Goal: Task Accomplishment & Management: Complete application form

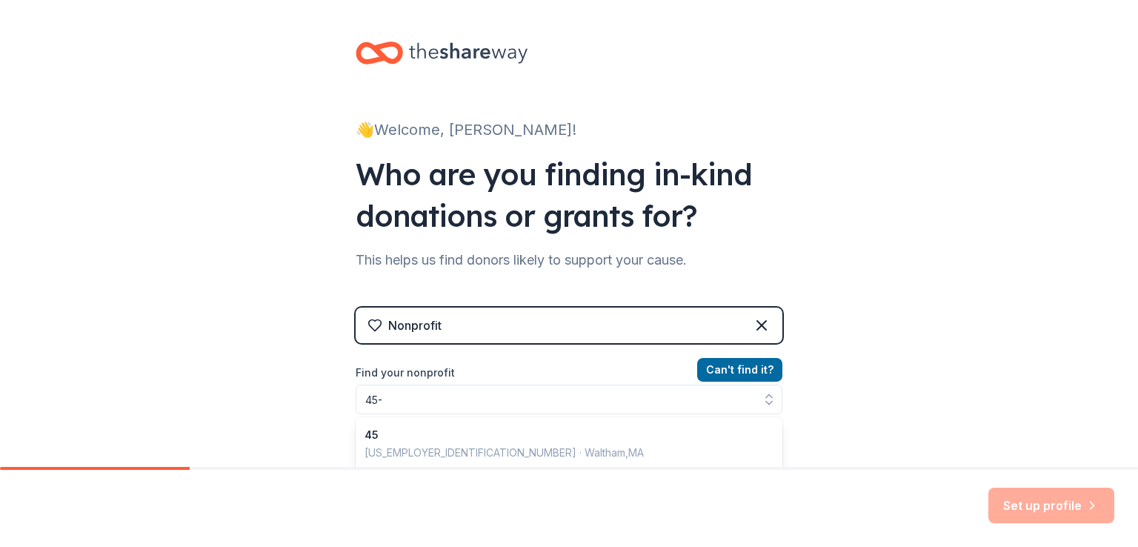
scroll to position [21, 0]
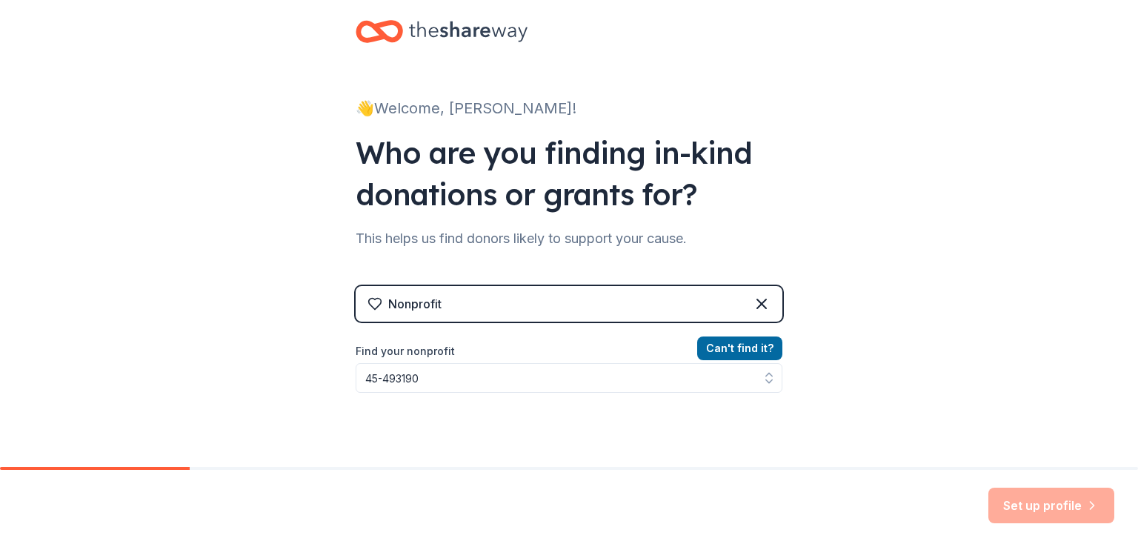
type input "[US_EMPLOYER_IDENTIFICATION_NUMBER]"
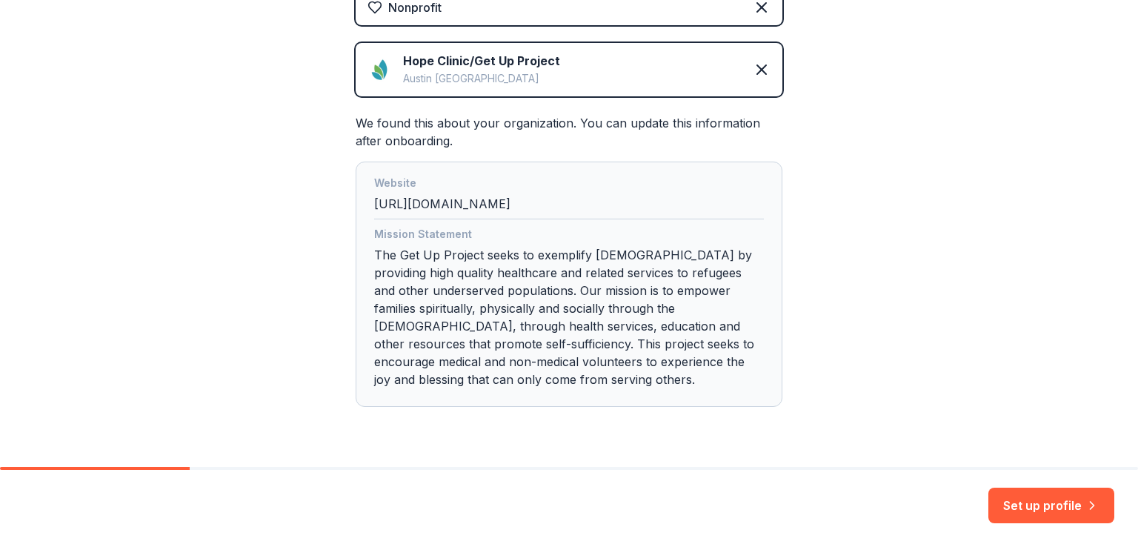
scroll to position [359, 0]
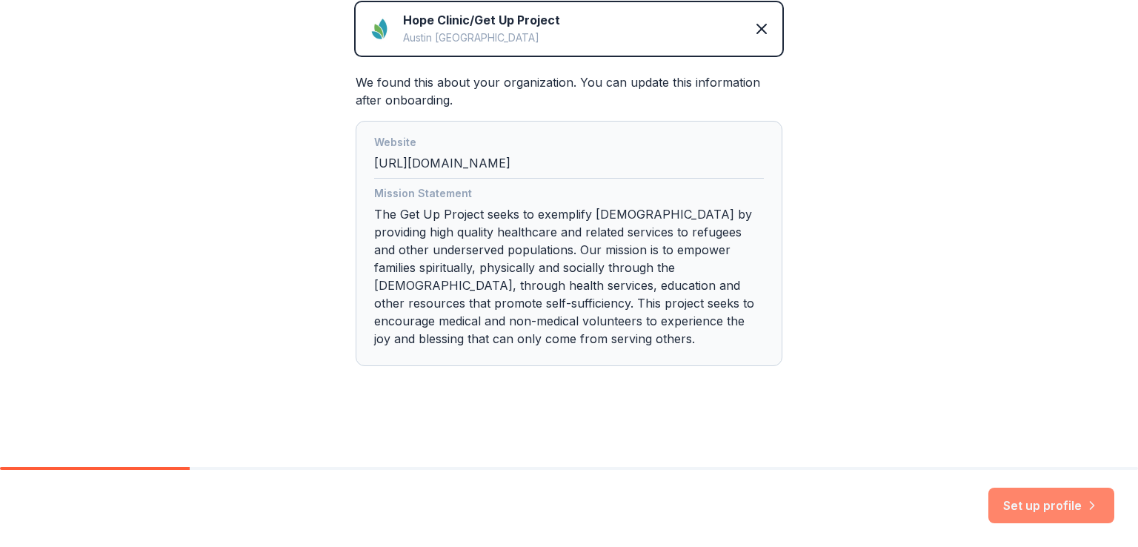
click at [1033, 505] on button "Set up profile" at bounding box center [1051, 505] width 126 height 36
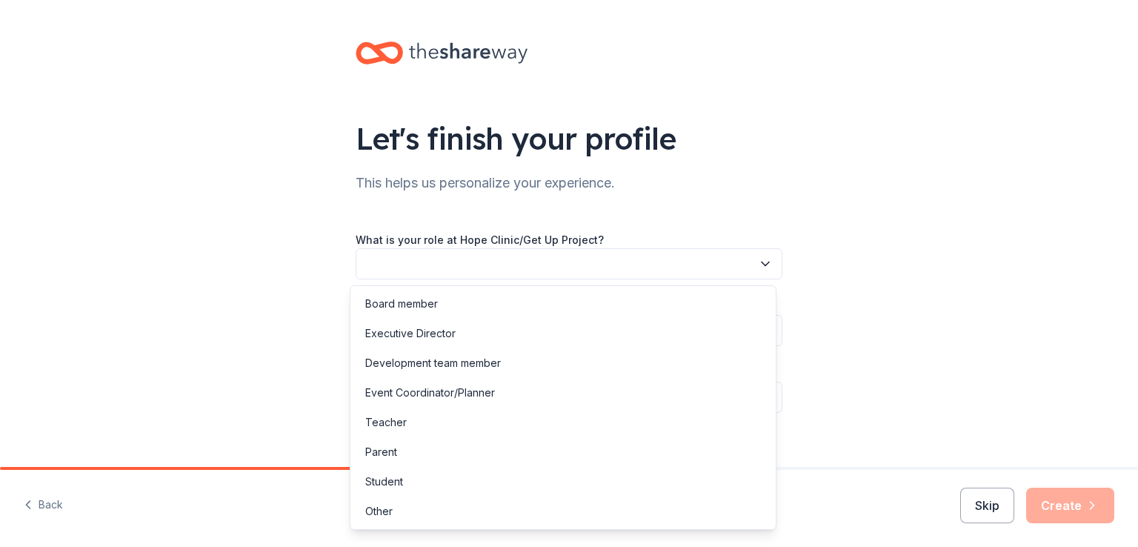
click at [722, 256] on button "button" at bounding box center [569, 263] width 427 height 31
click at [484, 309] on div "Board member" at bounding box center [562, 304] width 419 height 30
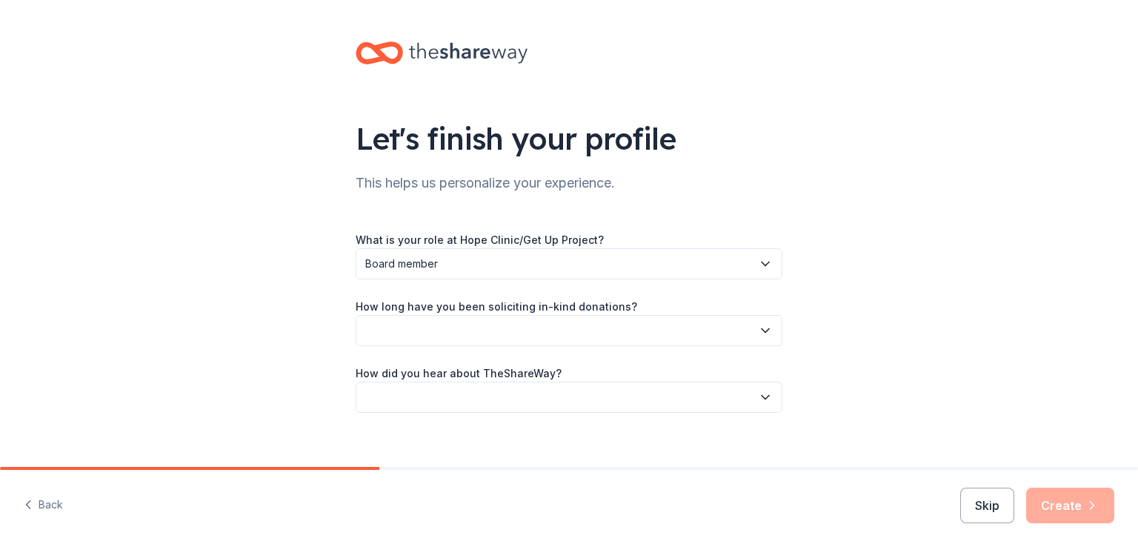
click at [484, 324] on button "button" at bounding box center [569, 330] width 427 height 31
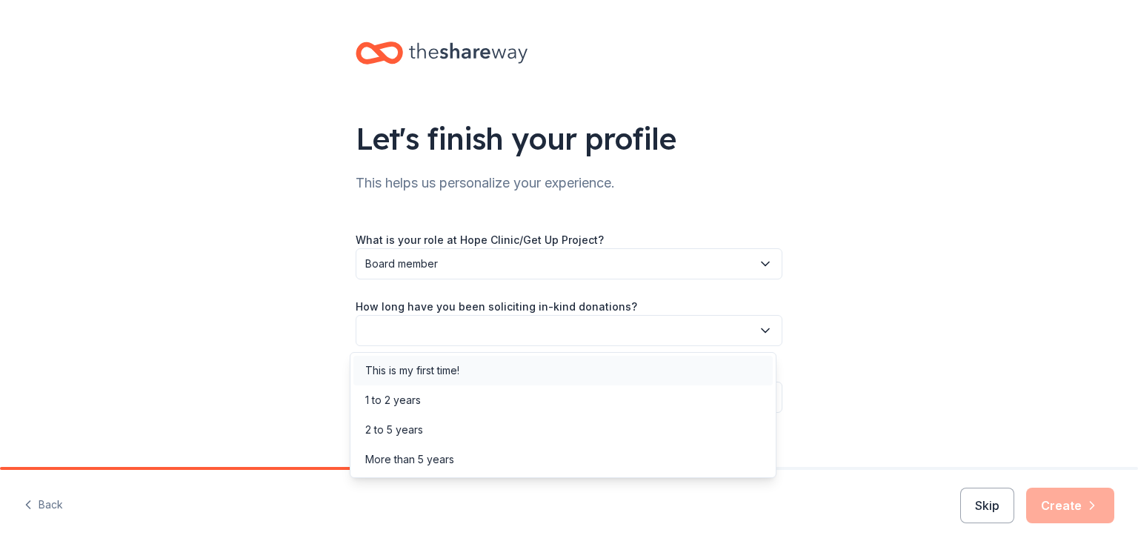
click at [469, 382] on div "This is my first time!" at bounding box center [562, 371] width 419 height 30
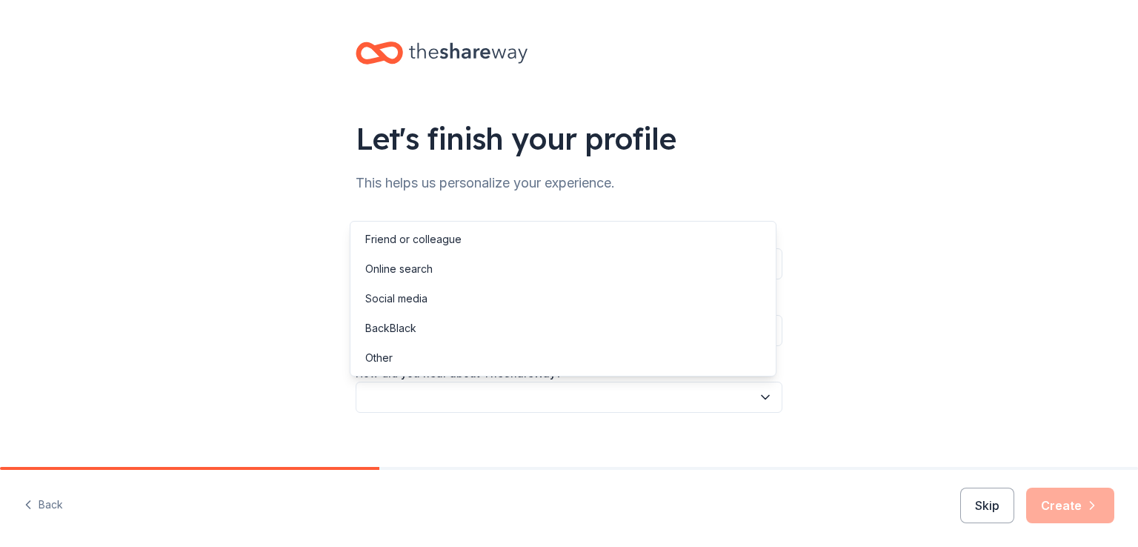
click at [464, 387] on button "button" at bounding box center [569, 397] width 427 height 31
click at [423, 271] on div "Online search" at bounding box center [398, 269] width 67 height 18
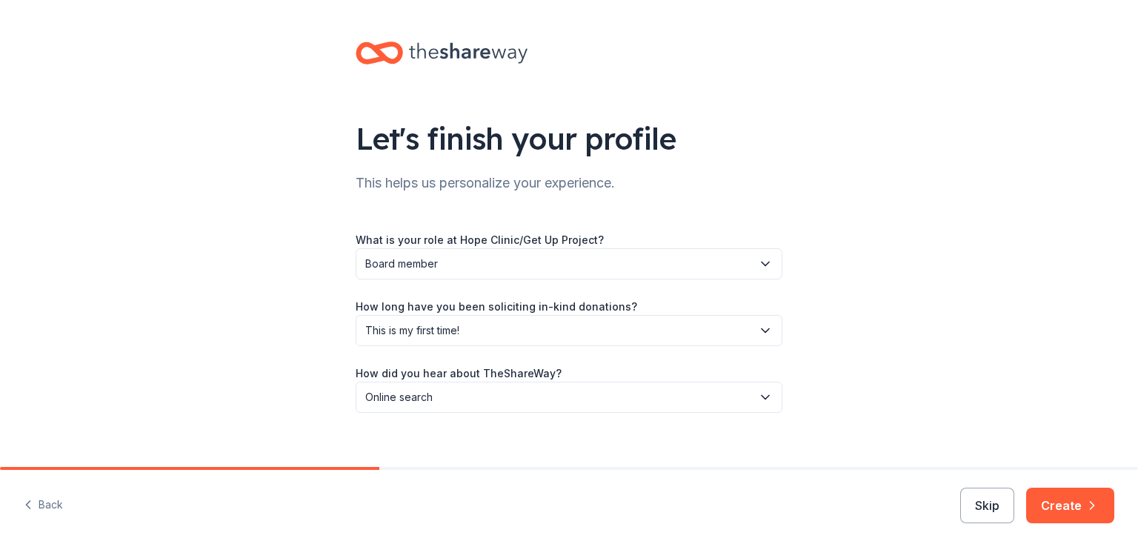
scroll to position [17, 0]
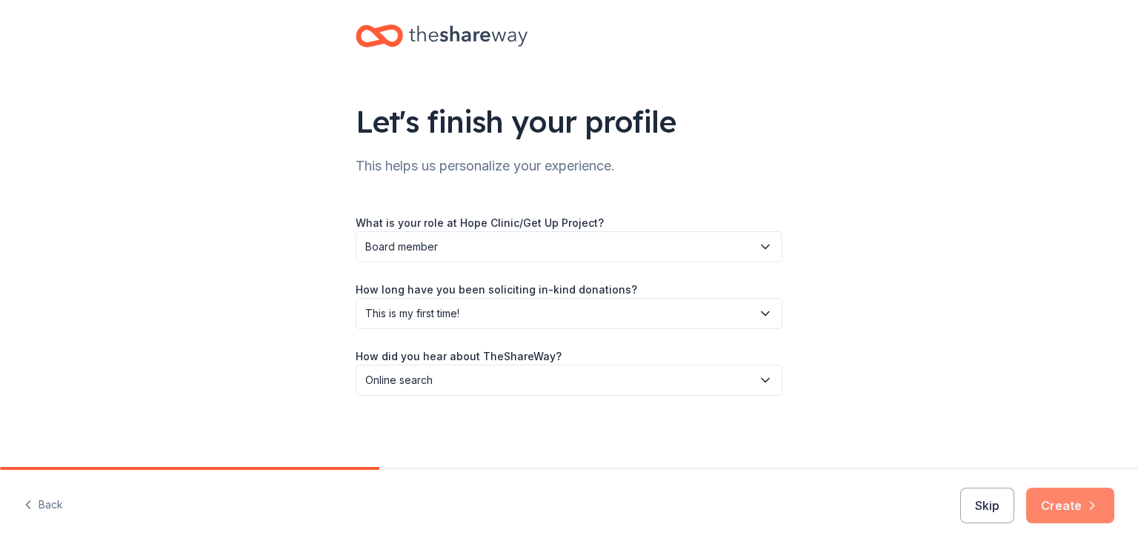
click at [1078, 507] on button "Create" at bounding box center [1070, 505] width 88 height 36
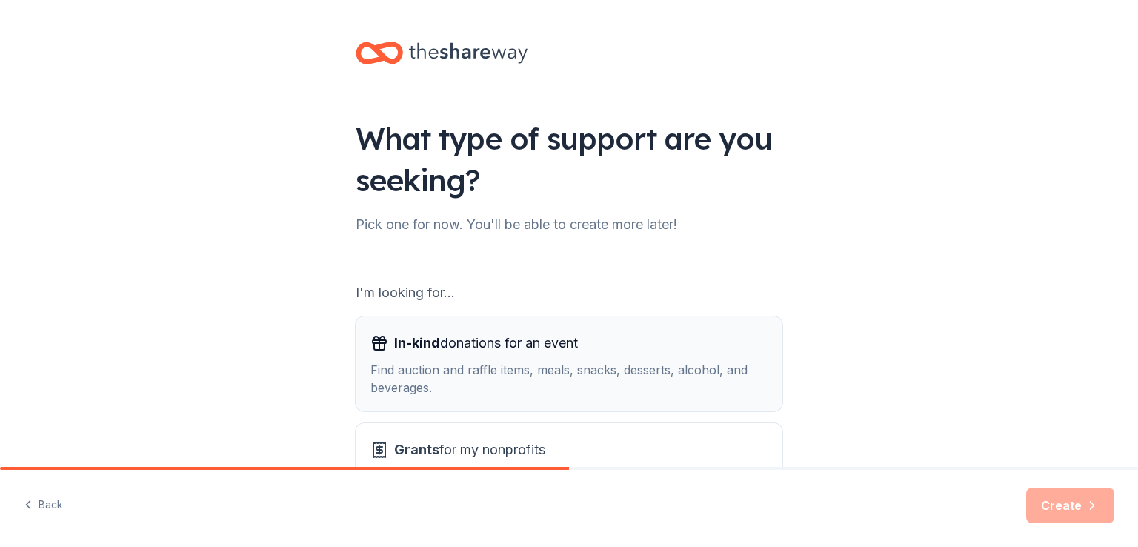
scroll to position [74, 0]
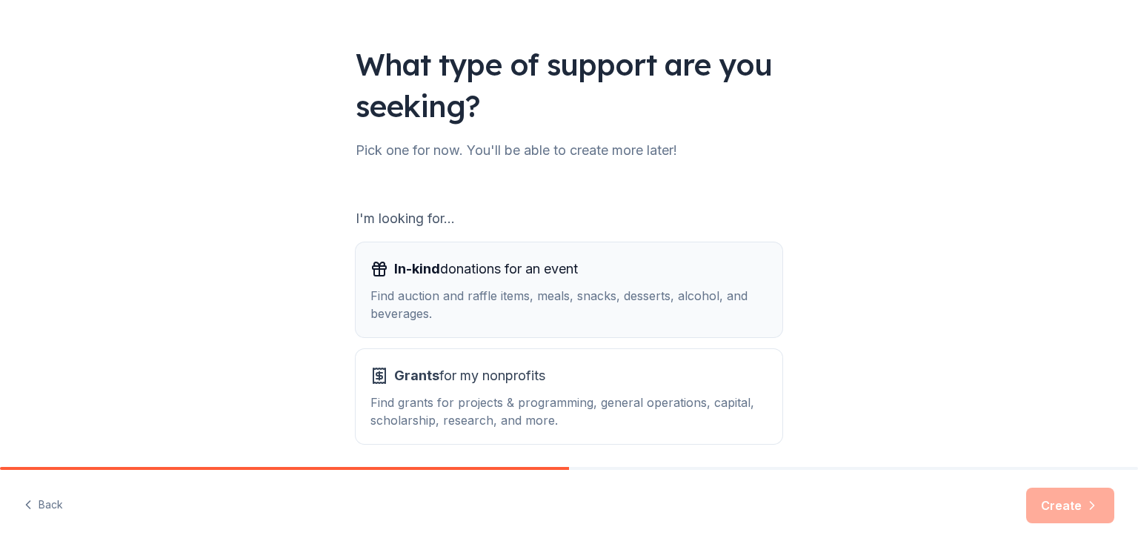
click at [493, 292] on div "Find auction and raffle items, meals, snacks, desserts, alcohol, and beverages." at bounding box center [568, 305] width 397 height 36
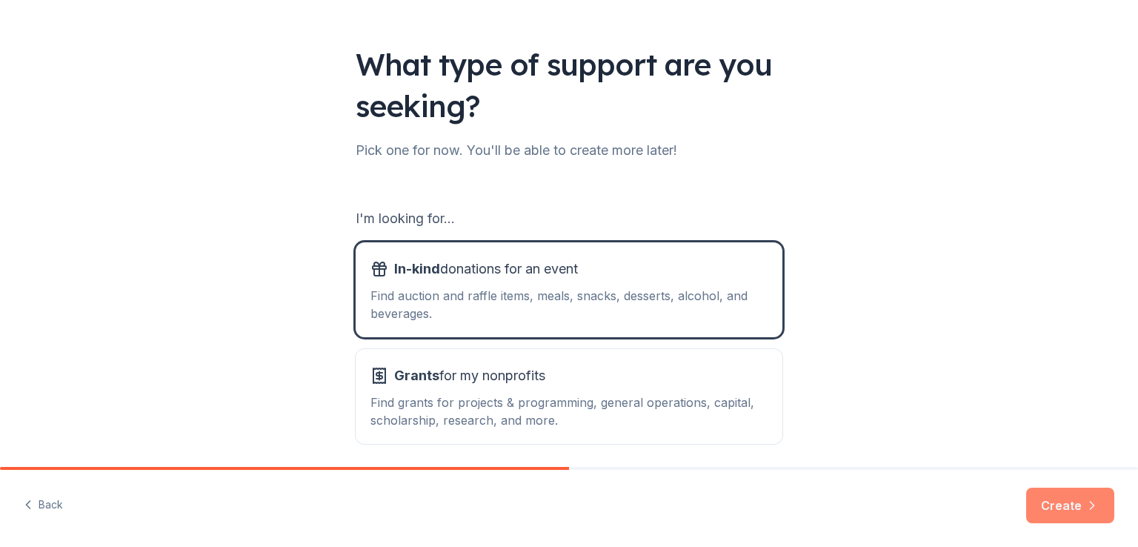
click at [1085, 508] on icon "button" at bounding box center [1092, 505] width 15 height 15
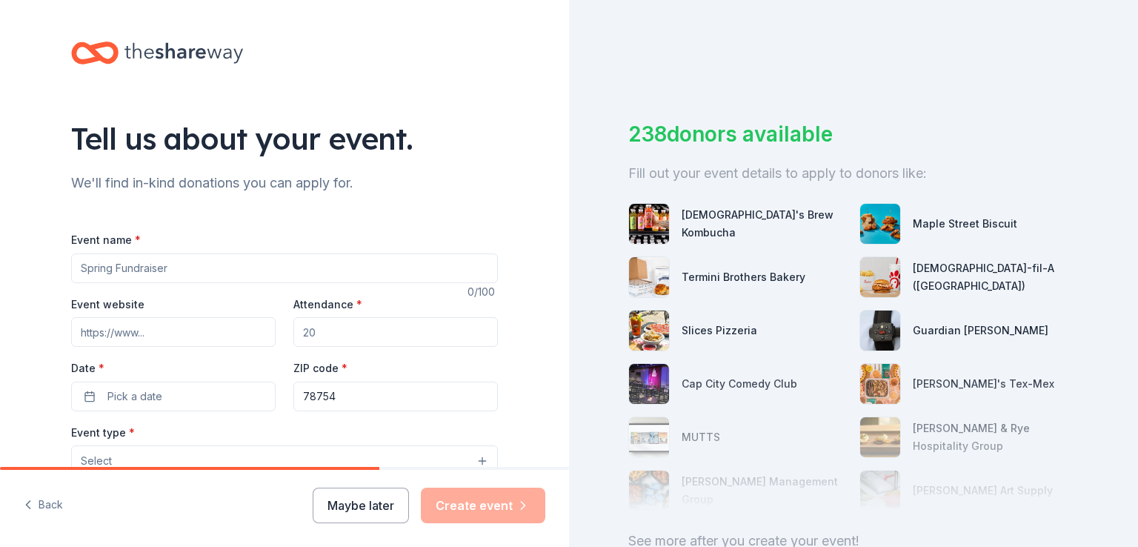
click at [222, 276] on input "Event name *" at bounding box center [284, 268] width 427 height 30
type input "Fall Fundraiser - Silent Auction"
click at [119, 337] on input "Event website" at bounding box center [173, 332] width 204 height 30
type input "HopeClinicAustin.org"
type input "100"
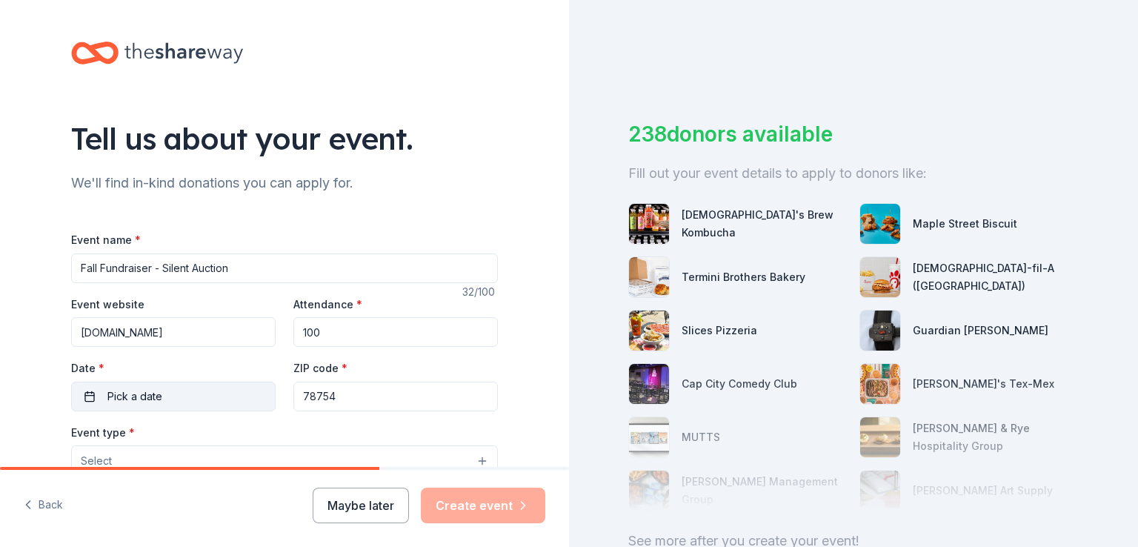
click at [117, 398] on span "Pick a date" at bounding box center [134, 396] width 55 height 18
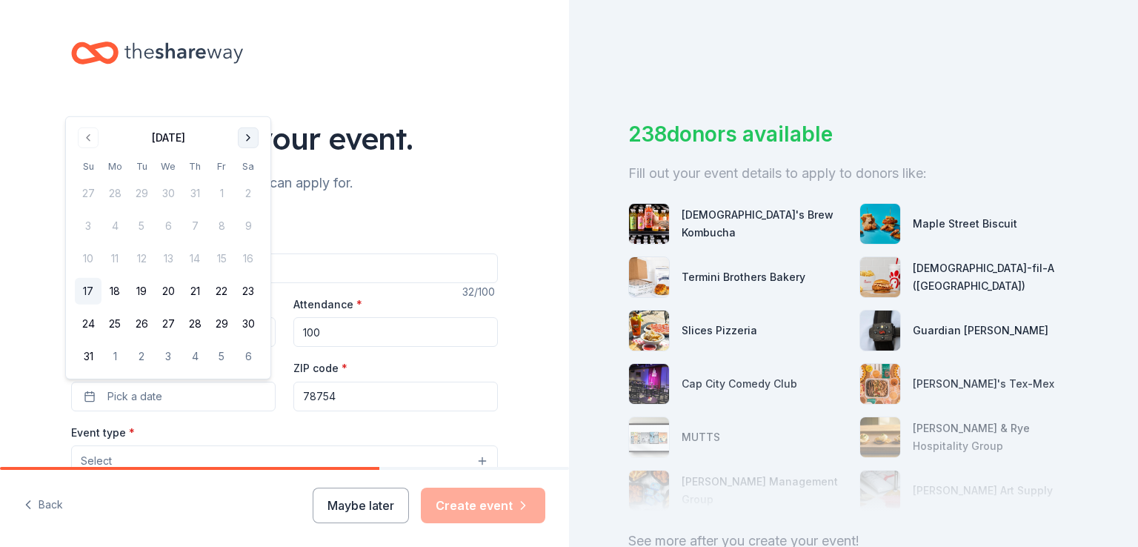
click at [252, 137] on button "Go to next month" at bounding box center [248, 137] width 21 height 21
click at [250, 172] on button "Go to next month" at bounding box center [248, 170] width 21 height 21
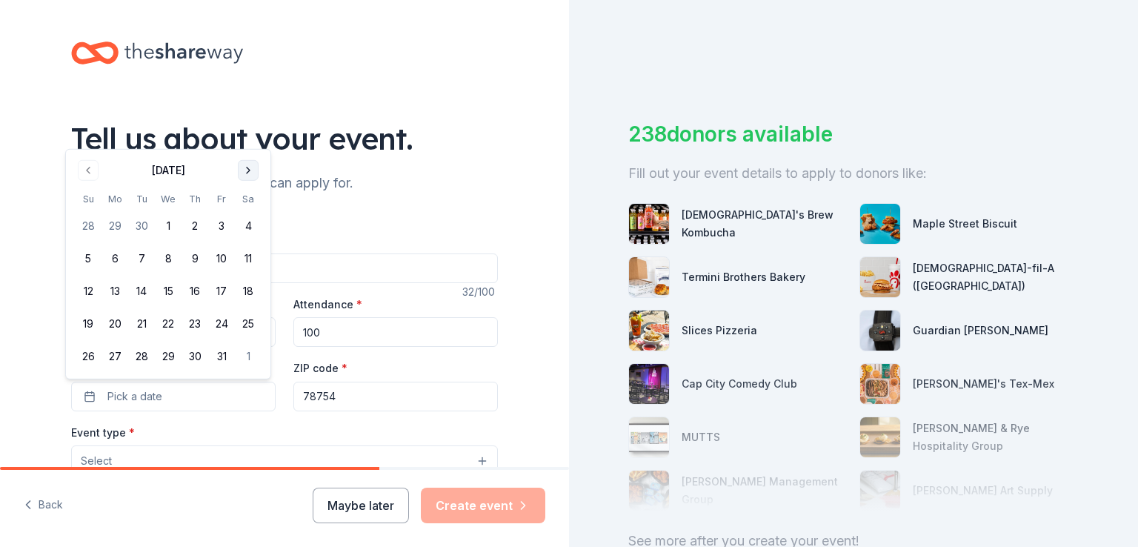
click at [250, 172] on button "Go to next month" at bounding box center [248, 170] width 21 height 21
click at [90, 262] on button "9" at bounding box center [88, 258] width 27 height 27
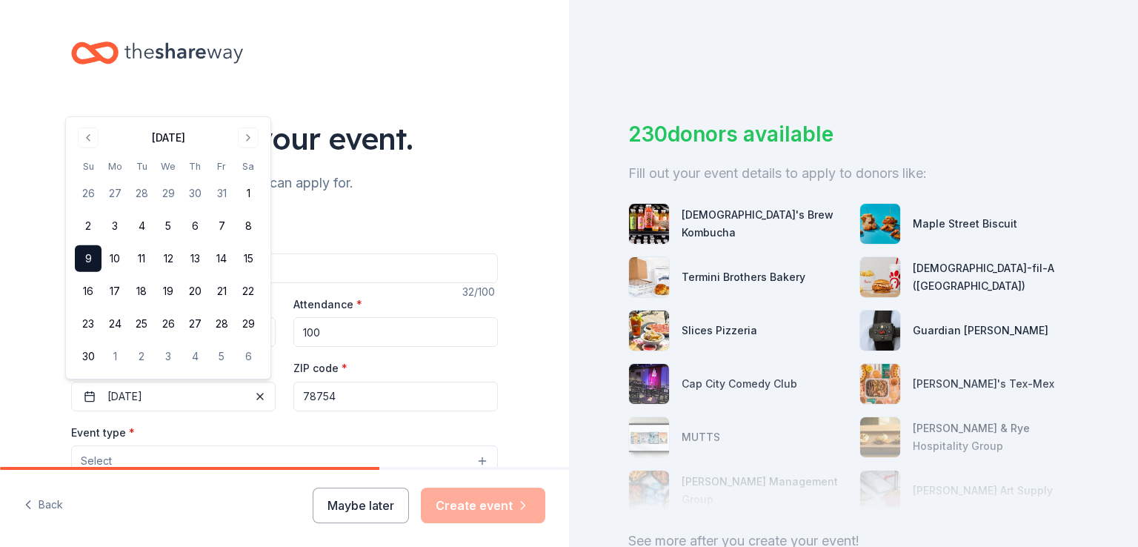
click at [351, 403] on input "78754" at bounding box center [395, 397] width 204 height 30
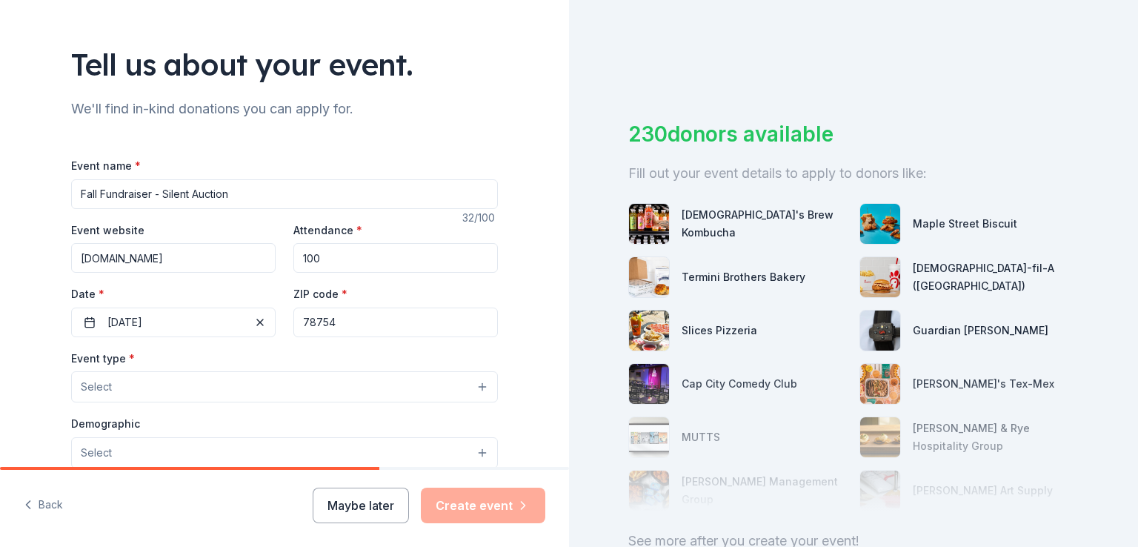
scroll to position [148, 0]
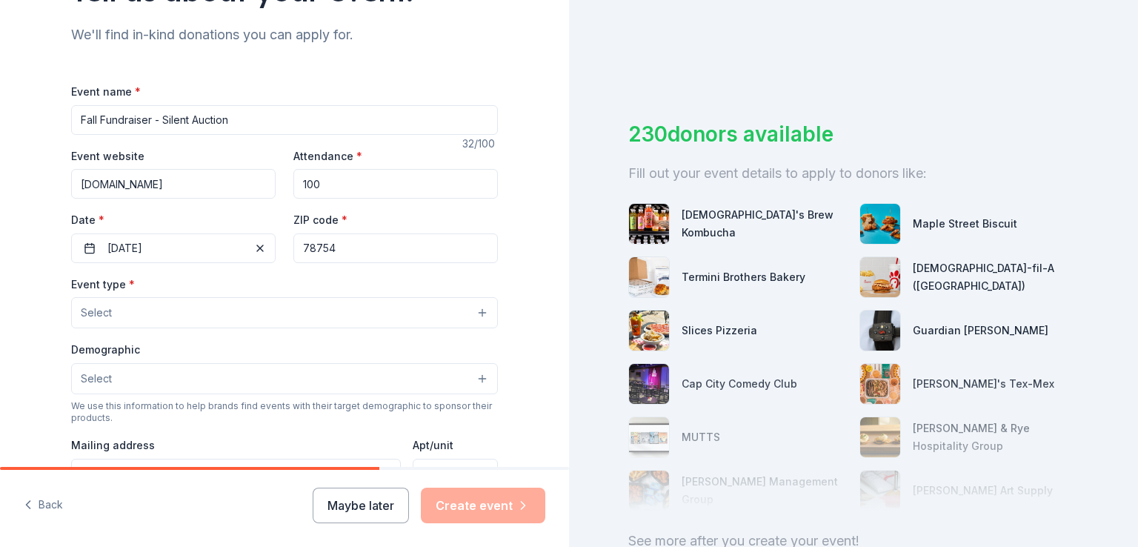
click at [115, 322] on button "Select" at bounding box center [284, 312] width 427 height 31
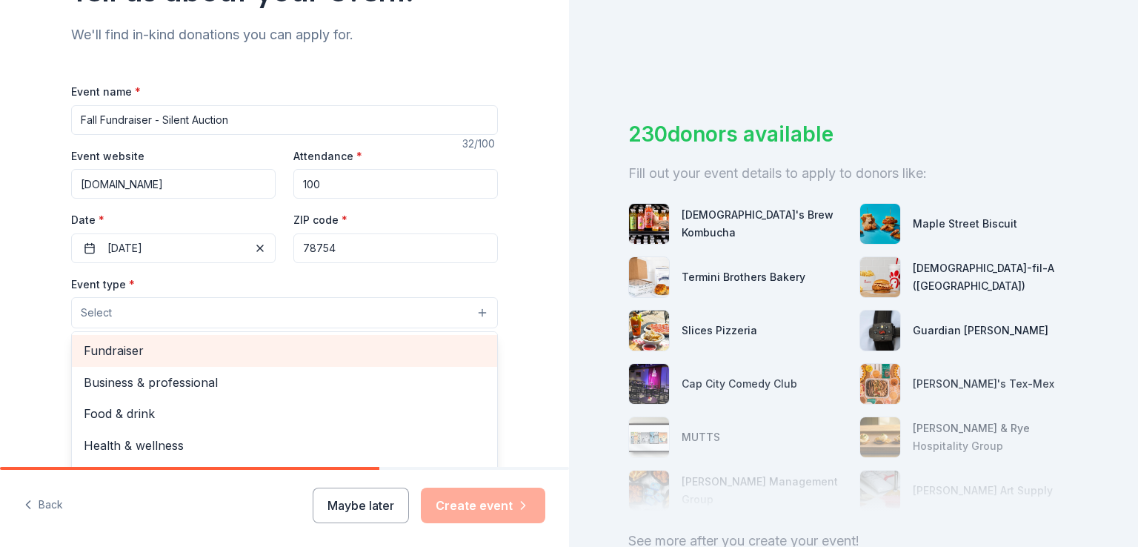
click at [117, 357] on span "Fundraiser" at bounding box center [285, 350] width 402 height 19
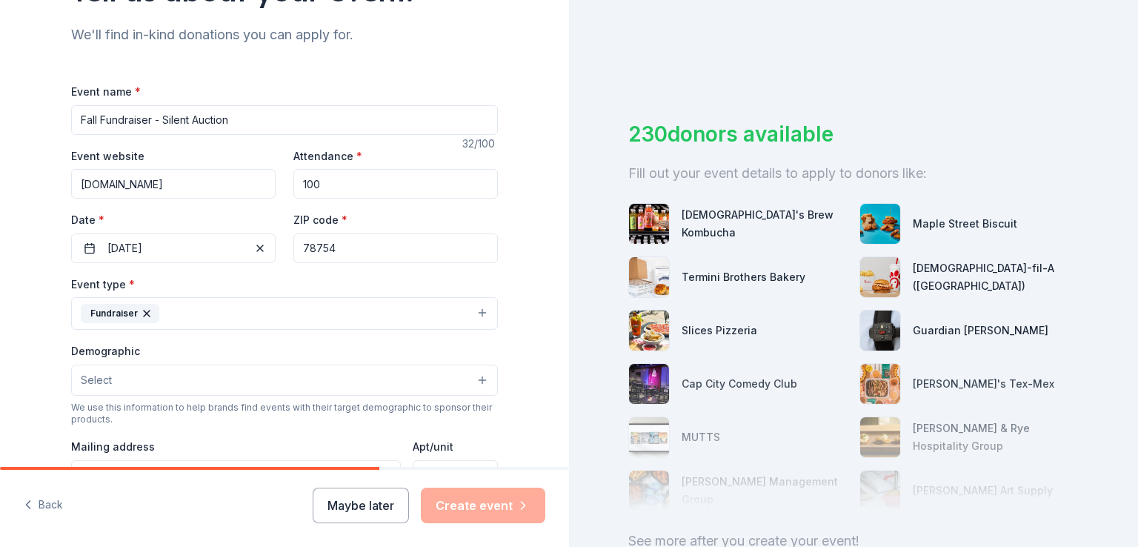
click at [182, 320] on button "Fundraiser" at bounding box center [284, 313] width 427 height 33
click at [163, 391] on button "Select" at bounding box center [284, 380] width 427 height 31
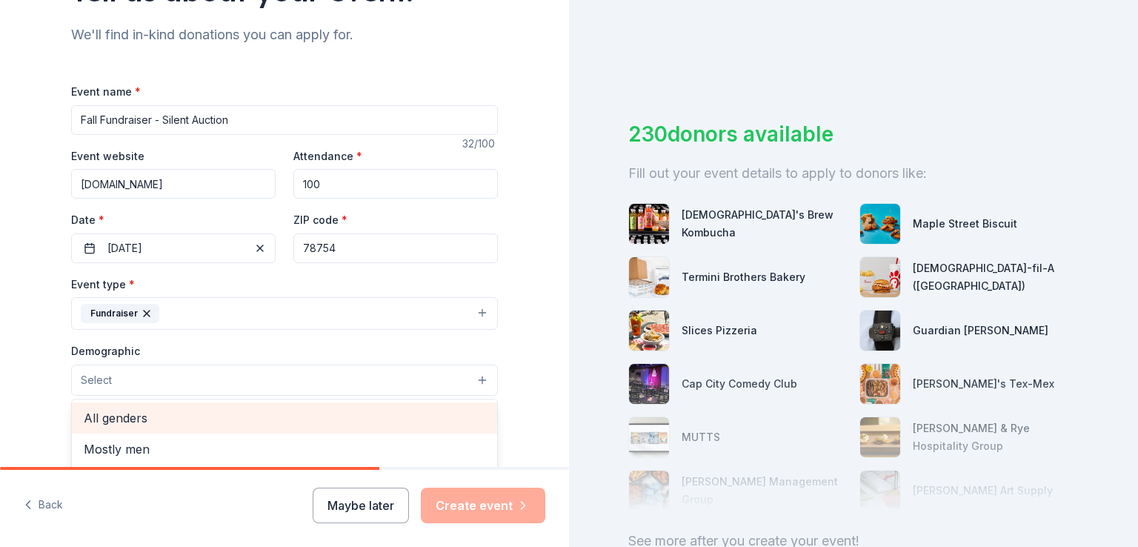
click at [155, 419] on span "All genders" at bounding box center [285, 417] width 402 height 19
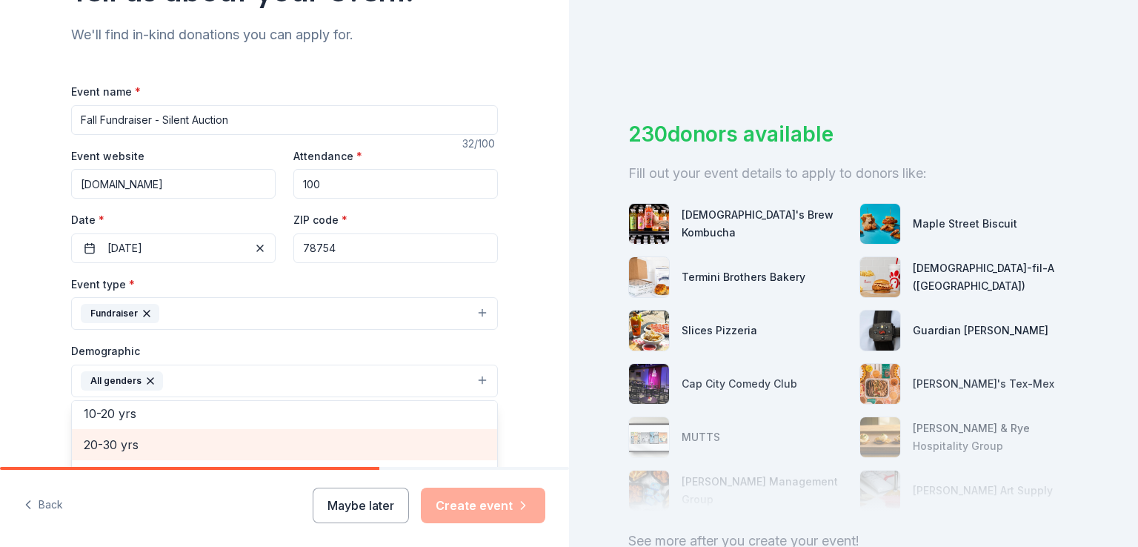
scroll to position [206, 0]
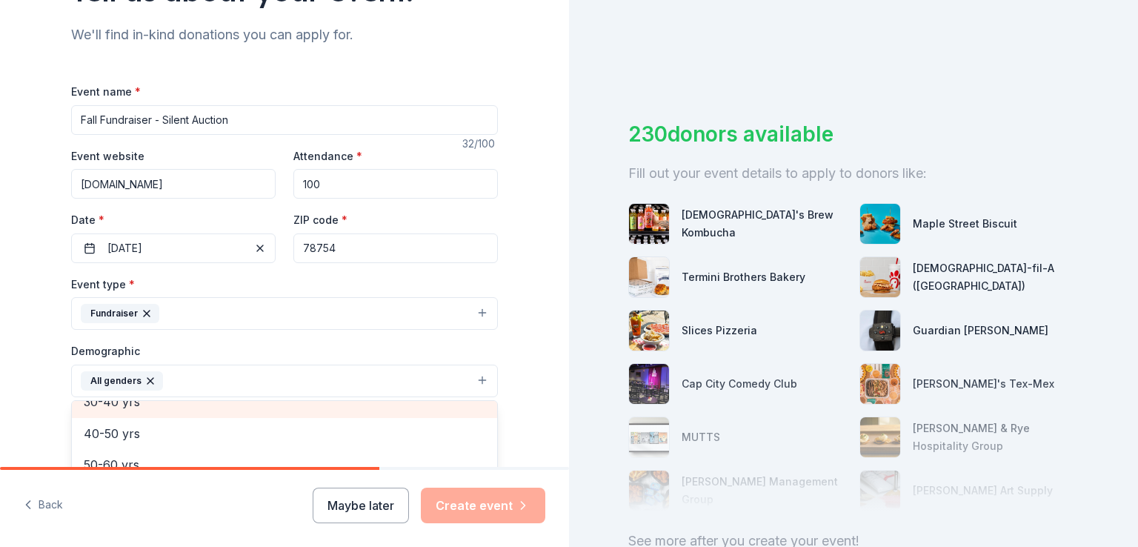
click at [128, 407] on span "30-40 yrs" at bounding box center [285, 401] width 402 height 19
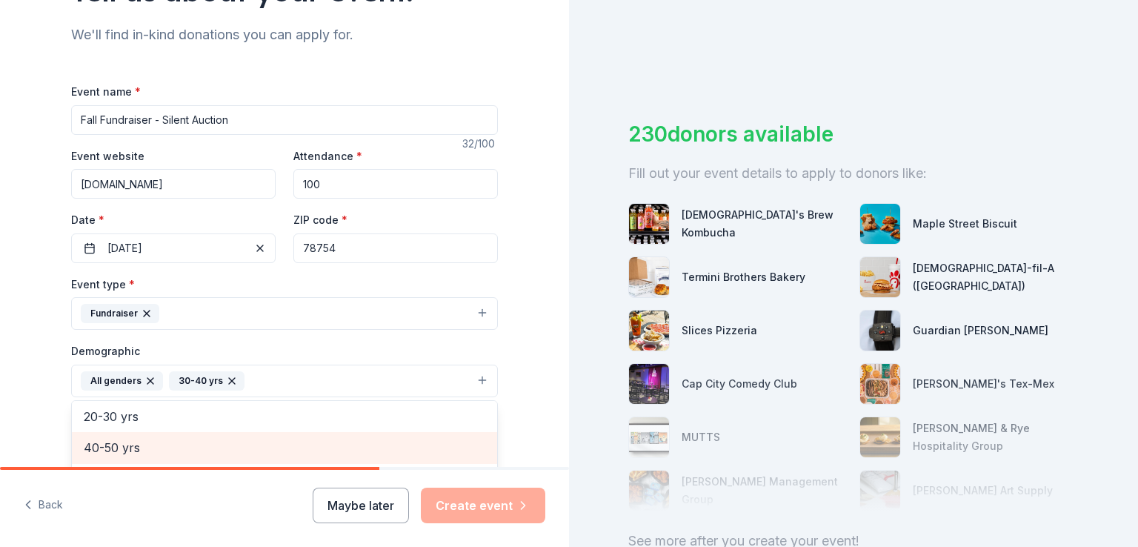
click at [134, 445] on span "40-50 yrs" at bounding box center [285, 447] width 402 height 19
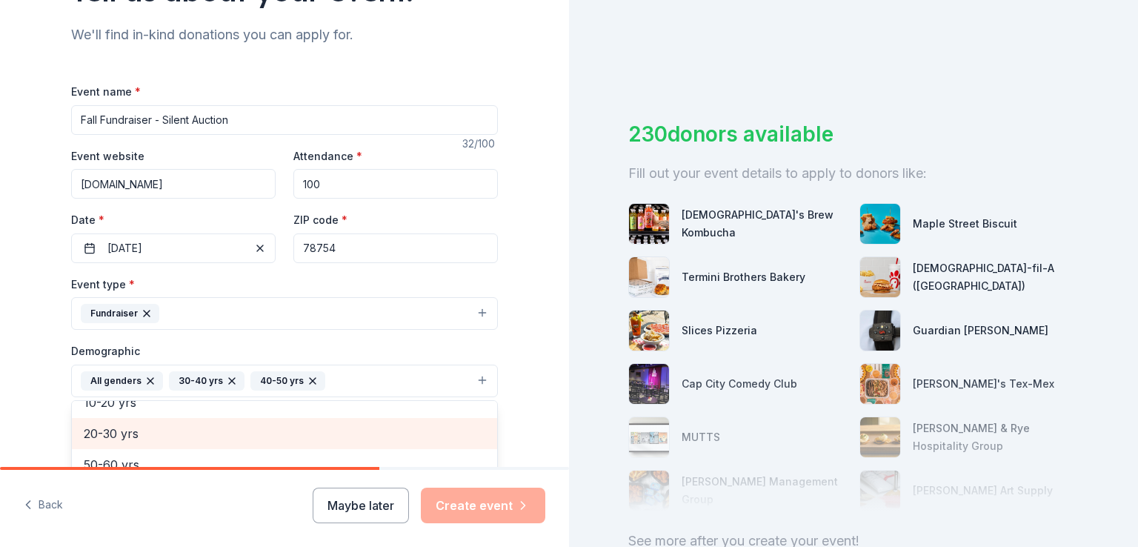
scroll to position [222, 0]
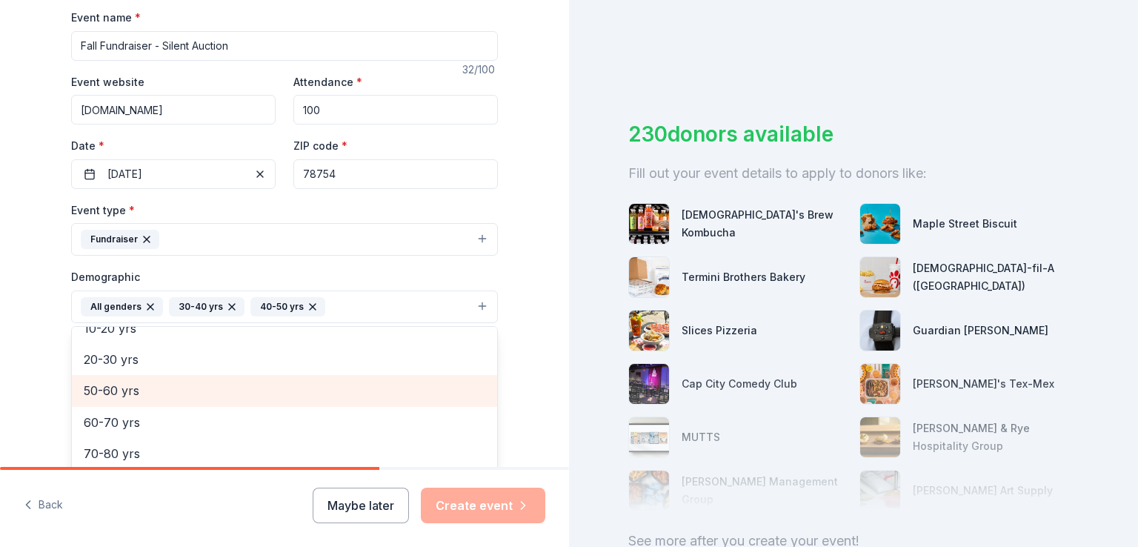
click at [127, 395] on span "50-60 yrs" at bounding box center [285, 390] width 402 height 19
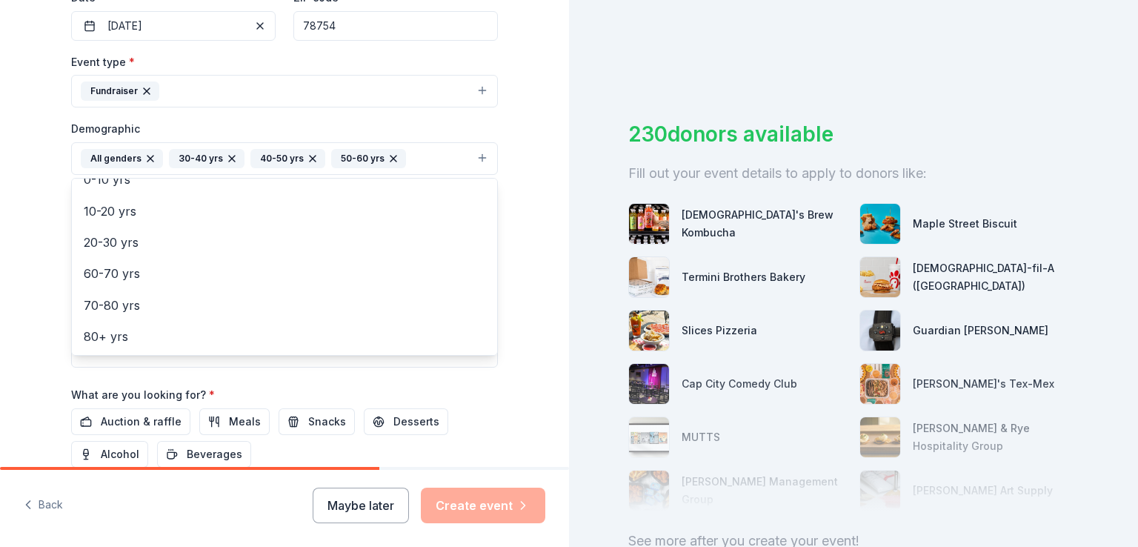
scroll to position [445, 0]
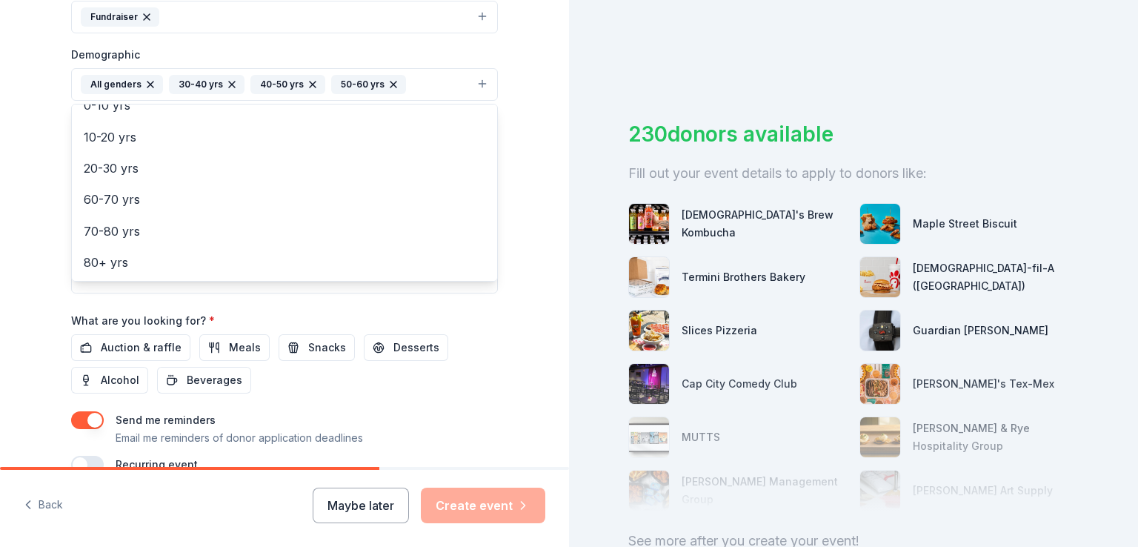
click at [142, 344] on div "Event name * Fall Fundraiser - Silent Auction 32 /100 Event website HopeClinicA…" at bounding box center [284, 130] width 427 height 688
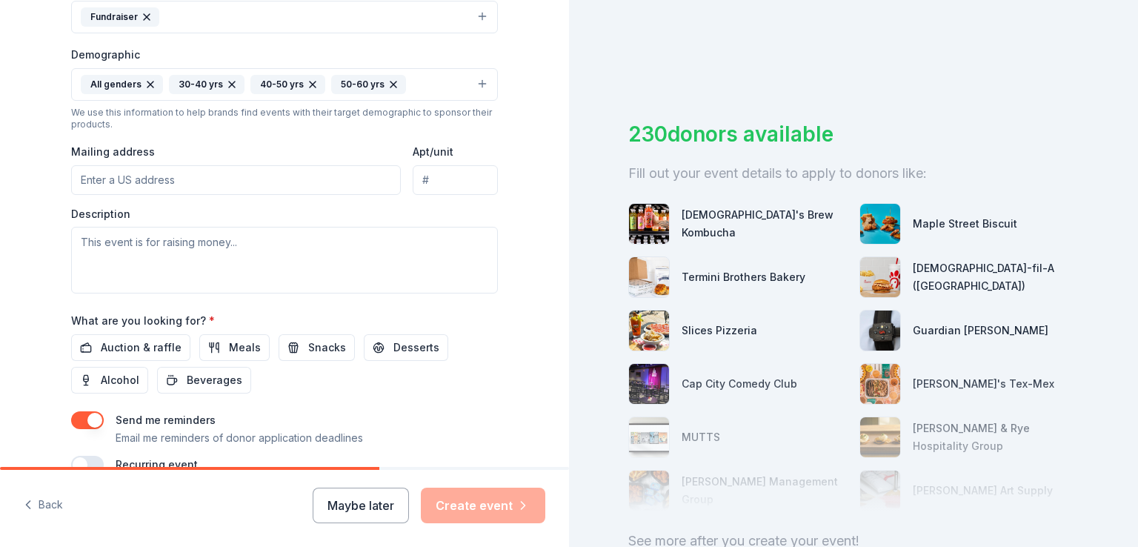
scroll to position [519, 0]
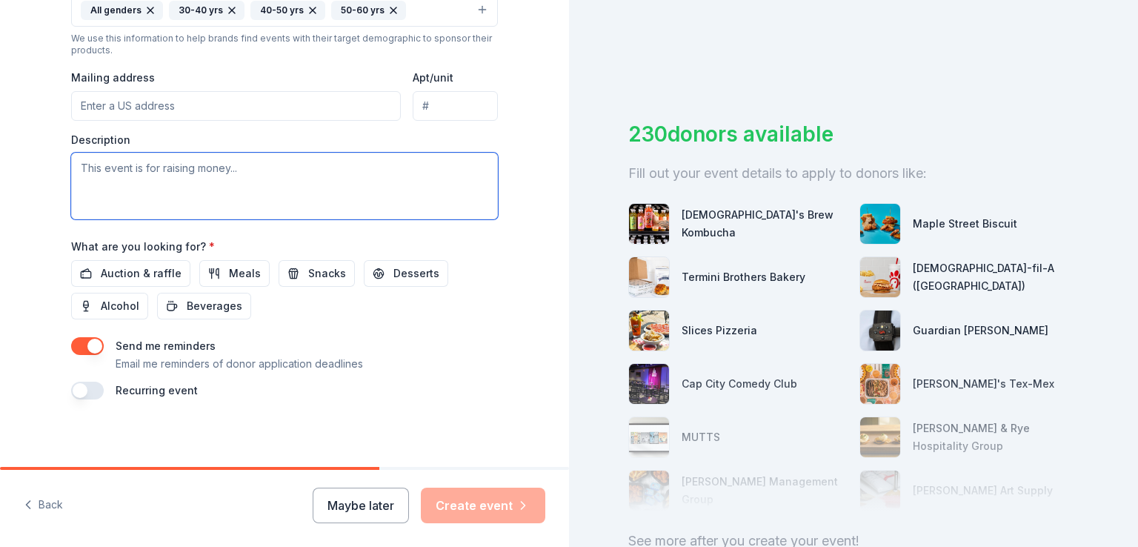
click at [169, 170] on textarea at bounding box center [284, 186] width 427 height 67
paste textarea "5821 River Pl Blvd Austin, TX 78730"
type textarea "5821 River Pl Blvd Austin, TX 78730"
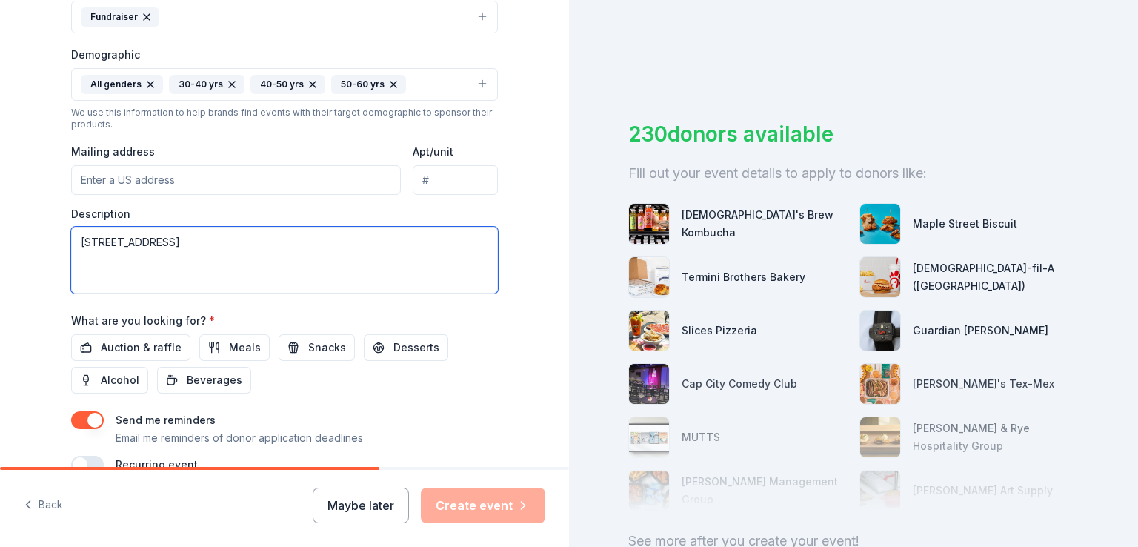
drag, startPoint x: 165, startPoint y: 253, endPoint x: 64, endPoint y: 239, distance: 101.7
click at [64, 239] on div "Tell us about your event. We'll find in-kind donations you can apply for. Event…" at bounding box center [284, 49] width 474 height 989
click at [157, 241] on textarea at bounding box center [284, 260] width 427 height 67
paste textarea "I'm a volunteer and board member at a place doing great things here in Austin c…"
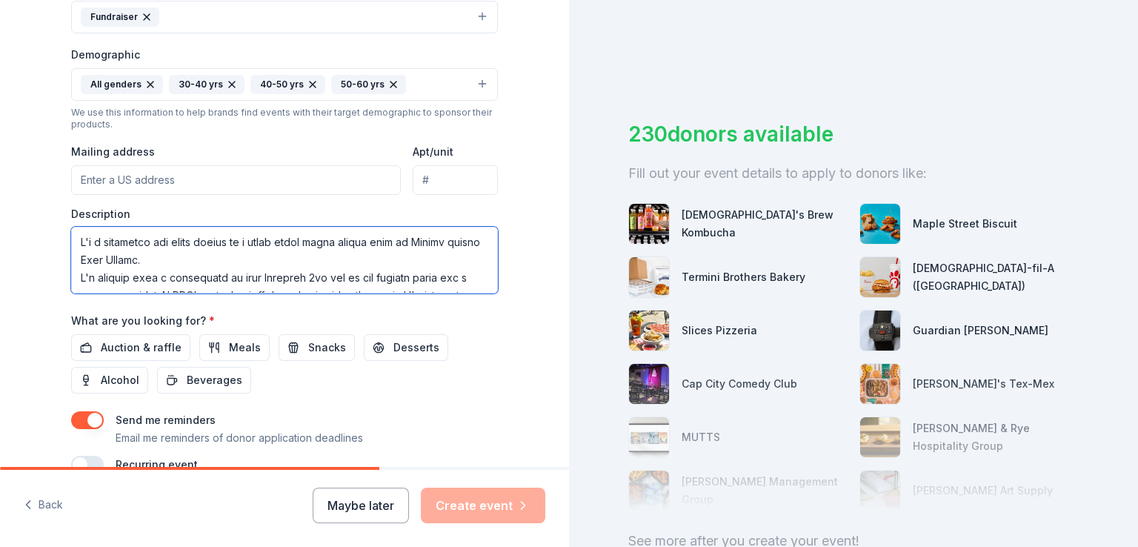
scroll to position [365, 0]
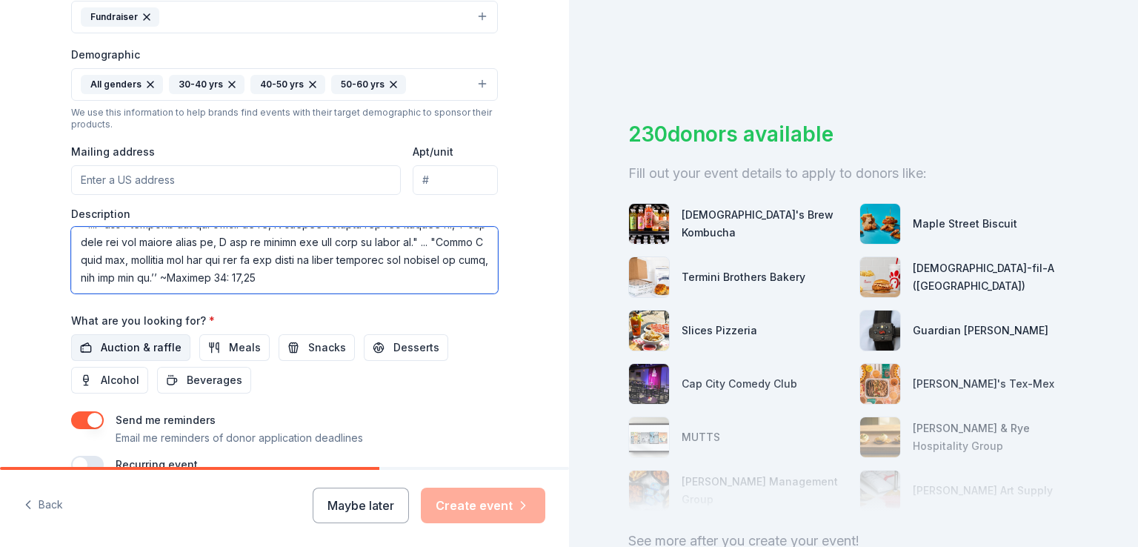
type textarea "I'm a volunteer and board member at a place doing great things here in Austin c…"
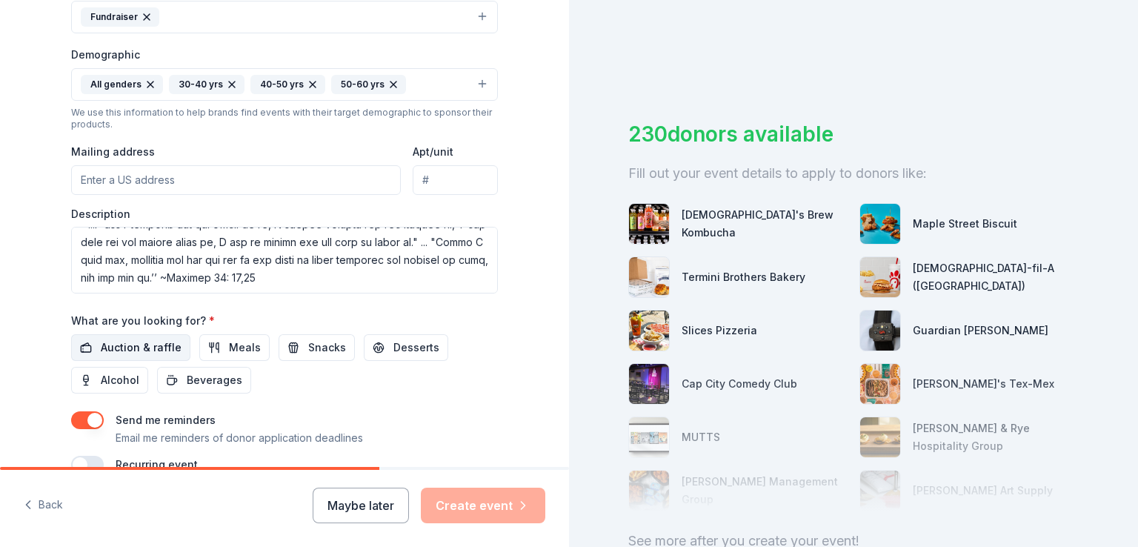
click at [110, 342] on span "Auction & raffle" at bounding box center [141, 348] width 81 height 18
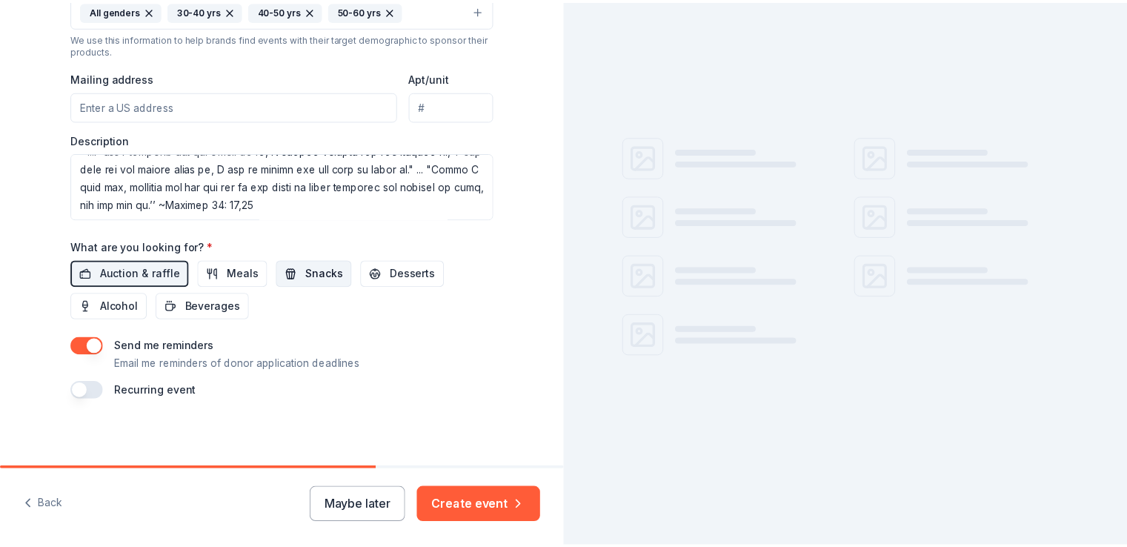
scroll to position [522, 0]
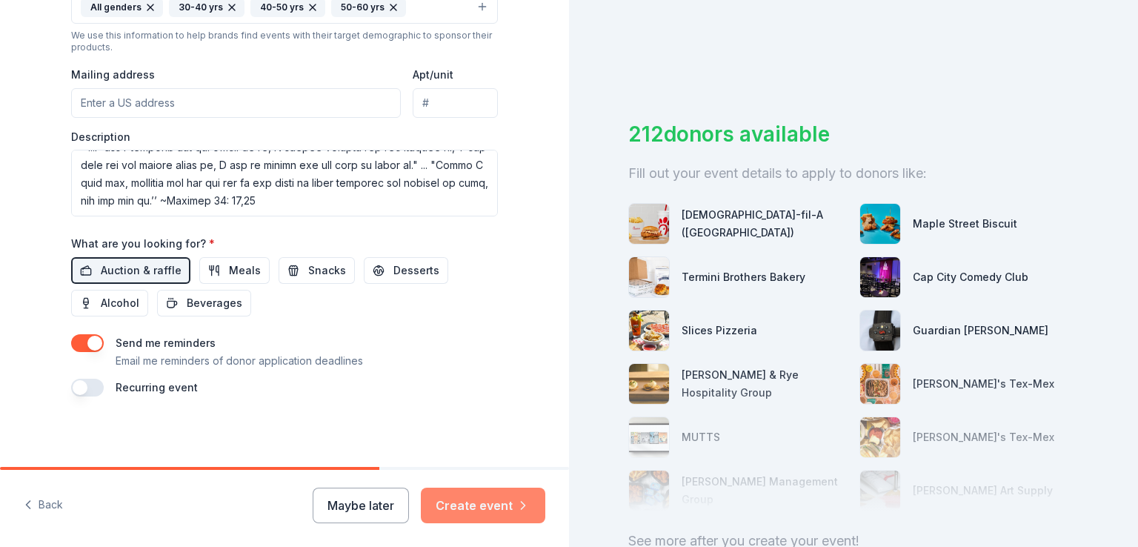
click at [459, 506] on button "Create event" at bounding box center [483, 505] width 124 height 36
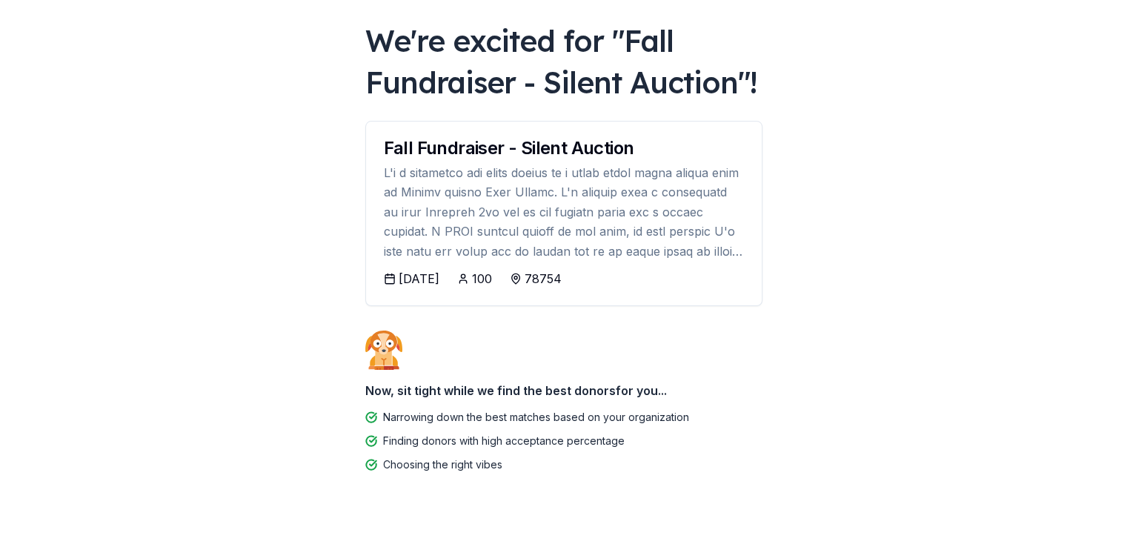
scroll to position [99, 0]
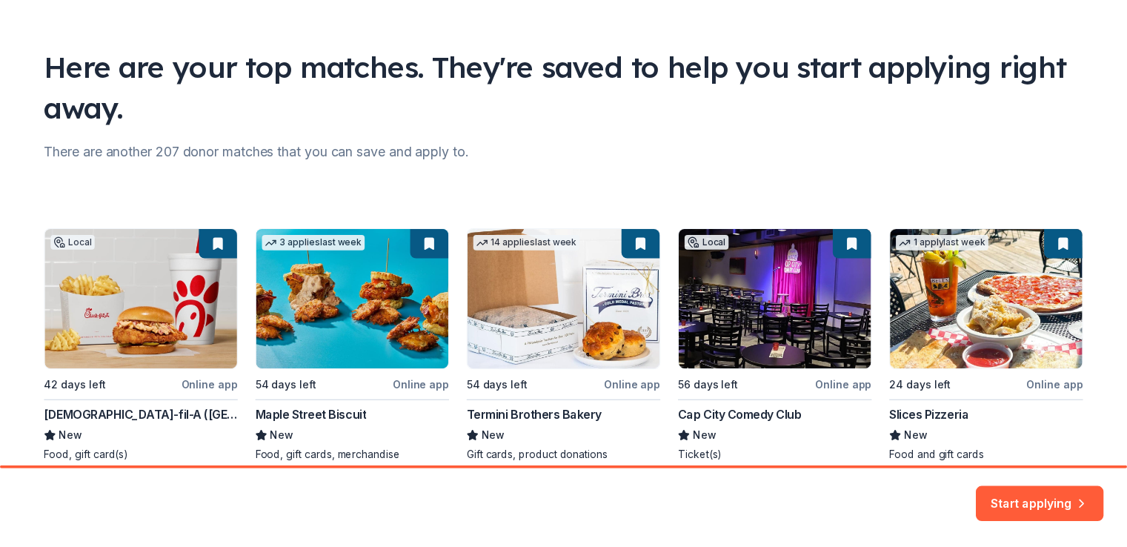
scroll to position [142, 0]
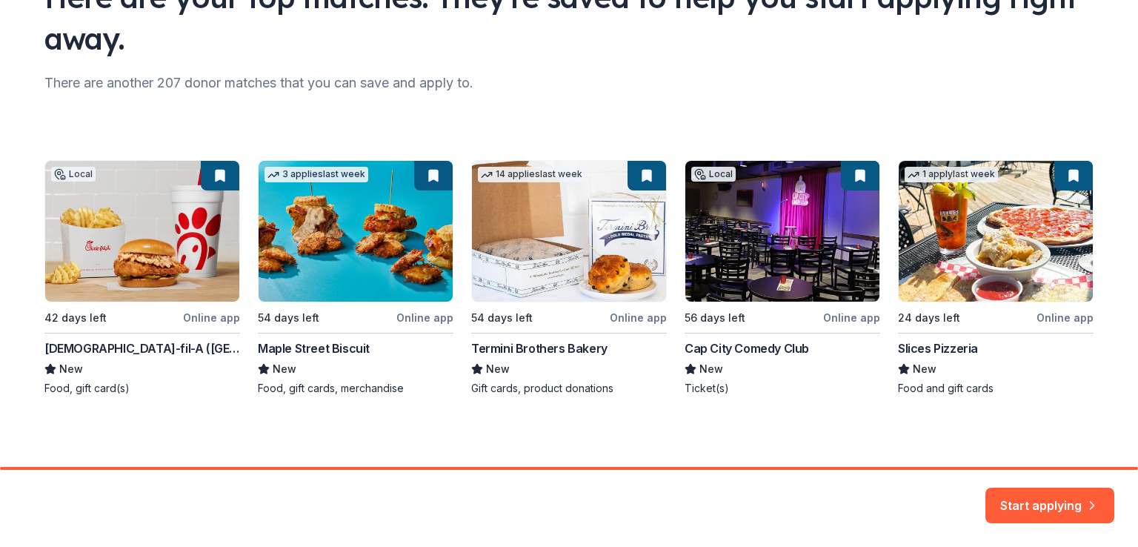
click at [713, 241] on div "Local 42 days left Online app Chick-fil-A (Austin) New Food, gift card(s) 3 app…" at bounding box center [568, 278] width 1049 height 236
click at [708, 389] on div "Local 42 days left Online app Chick-fil-A (Austin) New Food, gift card(s) 3 app…" at bounding box center [568, 278] width 1049 height 236
click at [829, 316] on div "Local 42 days left Online app Chick-fil-A (Austin) New Food, gift card(s) 3 app…" at bounding box center [568, 278] width 1049 height 236
click at [1052, 506] on button "Start applying" at bounding box center [1049, 497] width 129 height 36
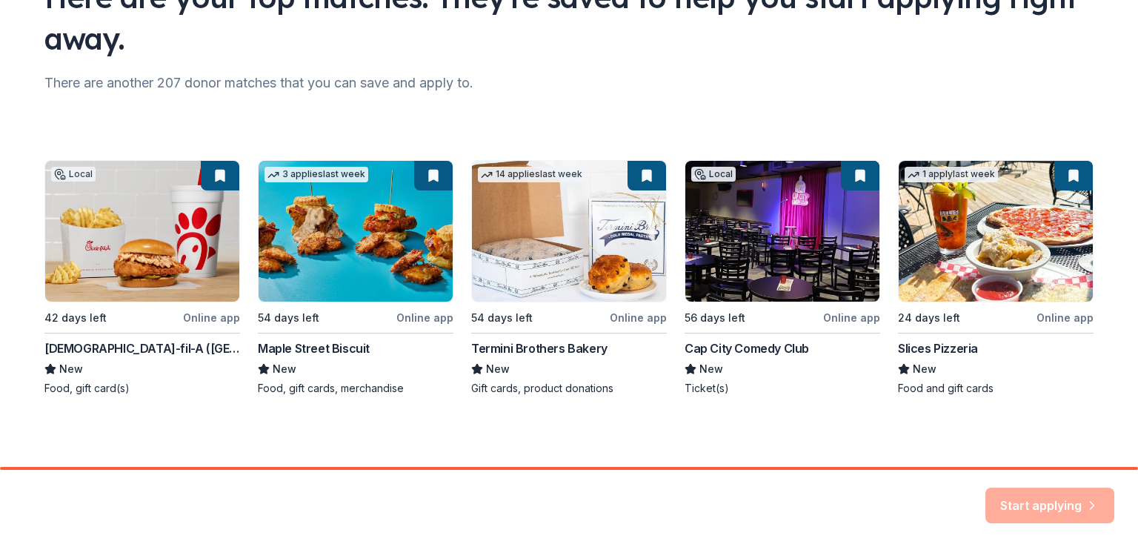
click at [1037, 500] on div "Start applying" at bounding box center [1049, 505] width 129 height 36
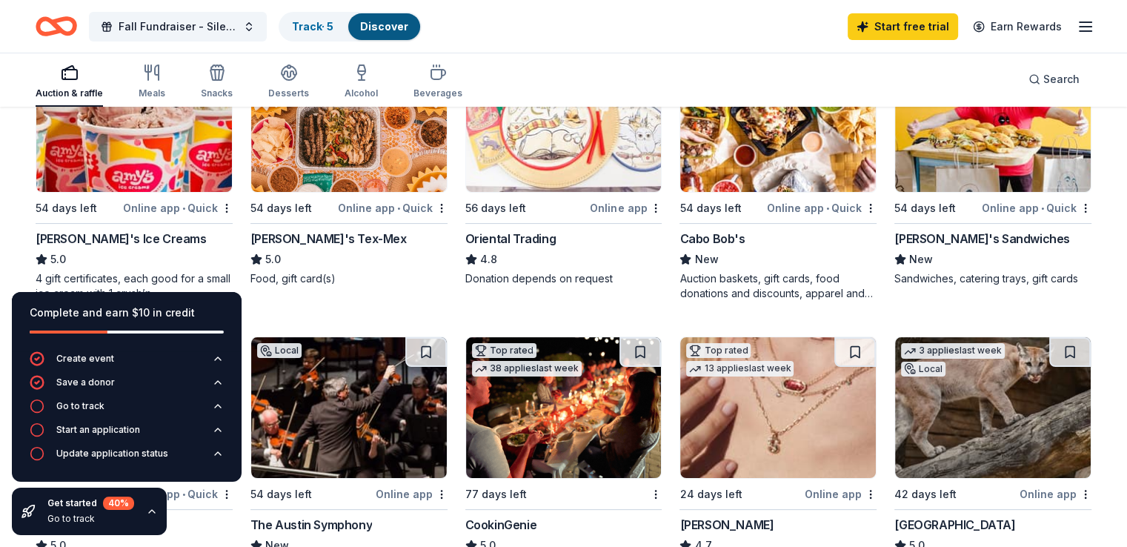
scroll to position [296, 0]
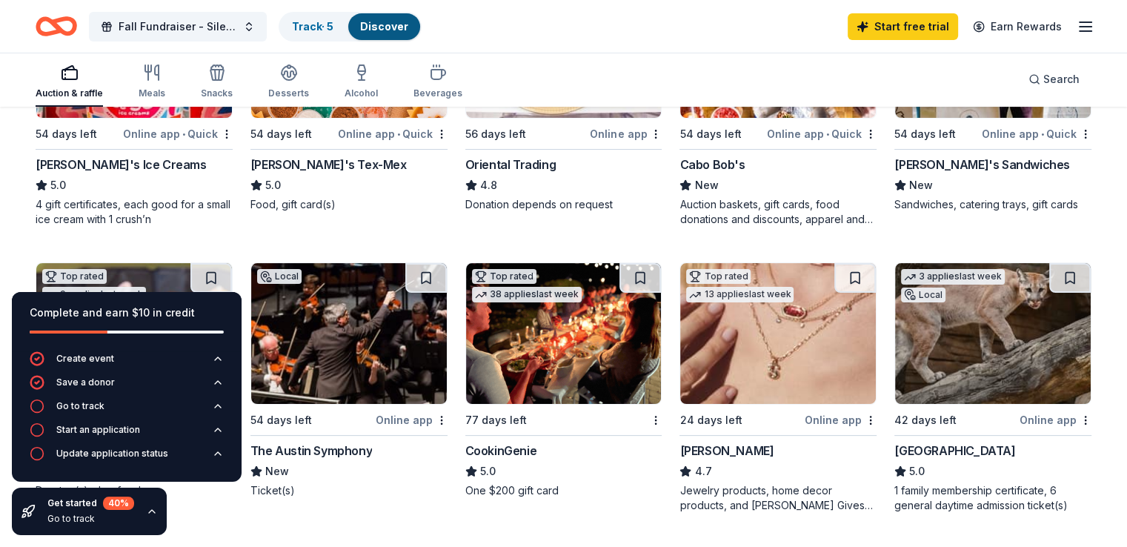
click at [833, 413] on div "Online app" at bounding box center [841, 419] width 72 height 19
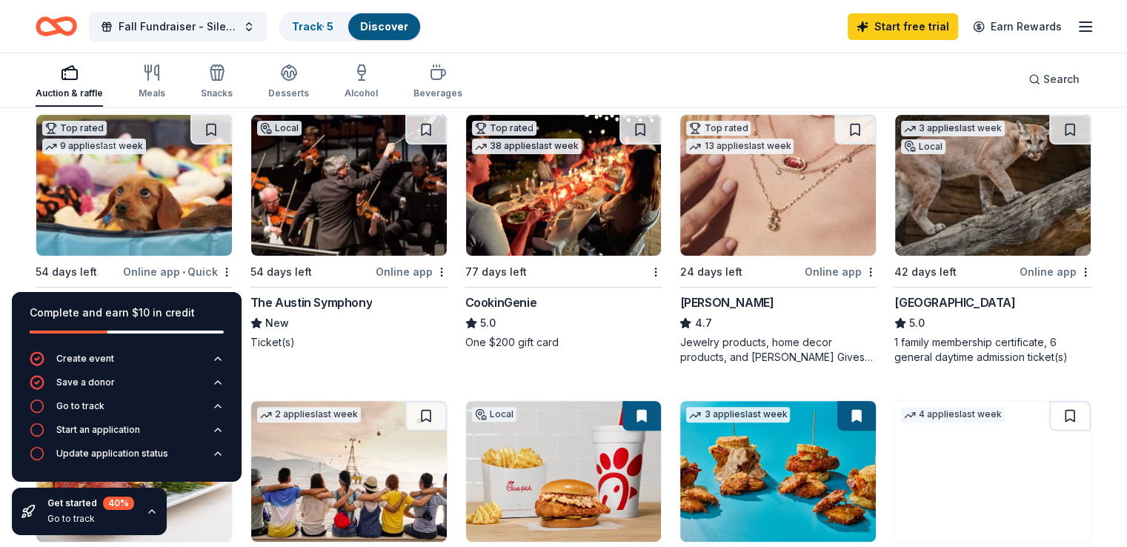
scroll to position [519, 0]
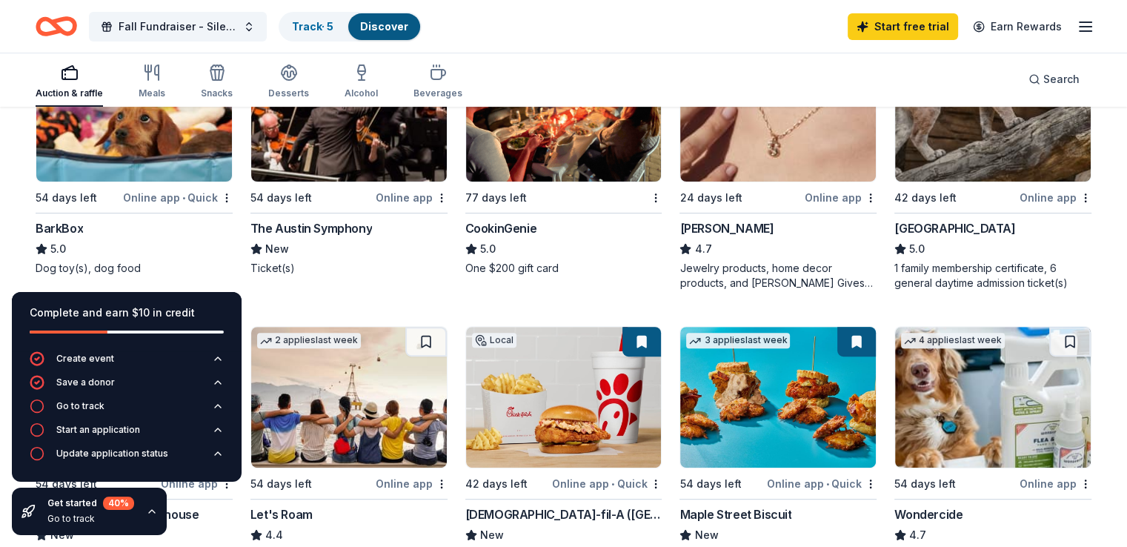
click at [362, 179] on img at bounding box center [349, 111] width 196 height 141
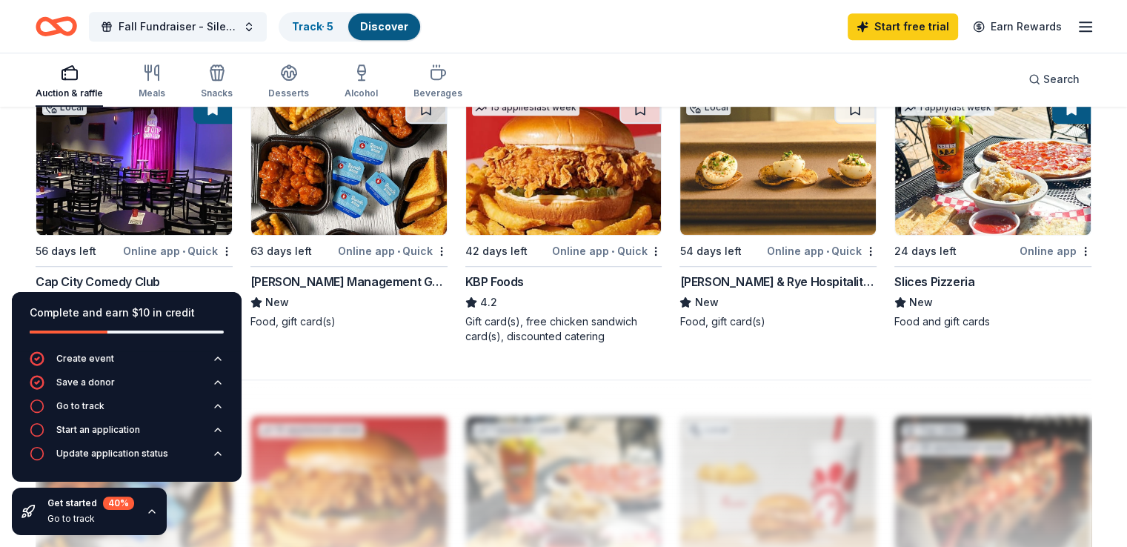
scroll to position [1111, 0]
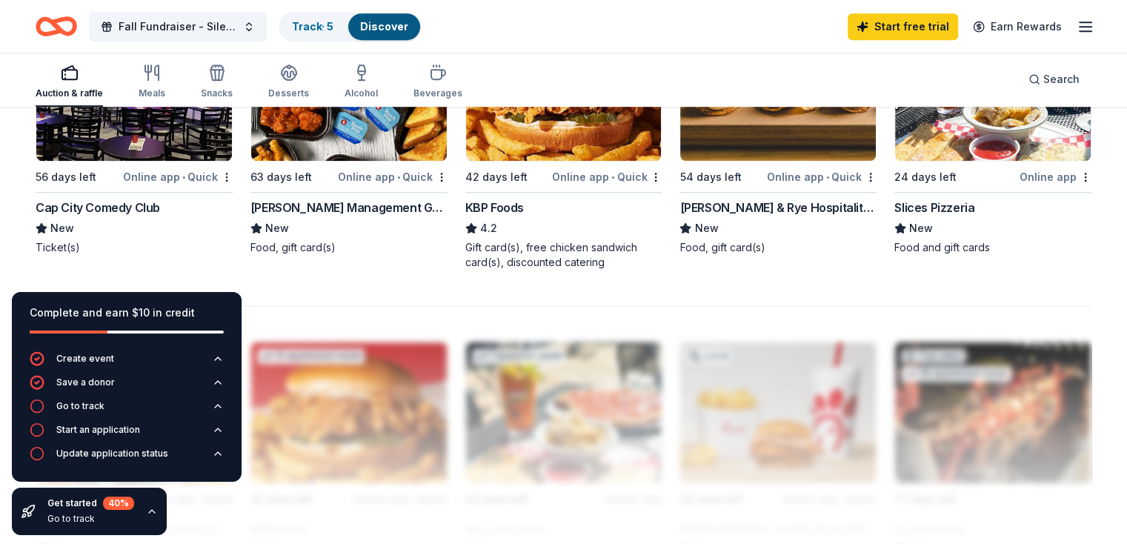
click at [126, 146] on img at bounding box center [134, 90] width 196 height 141
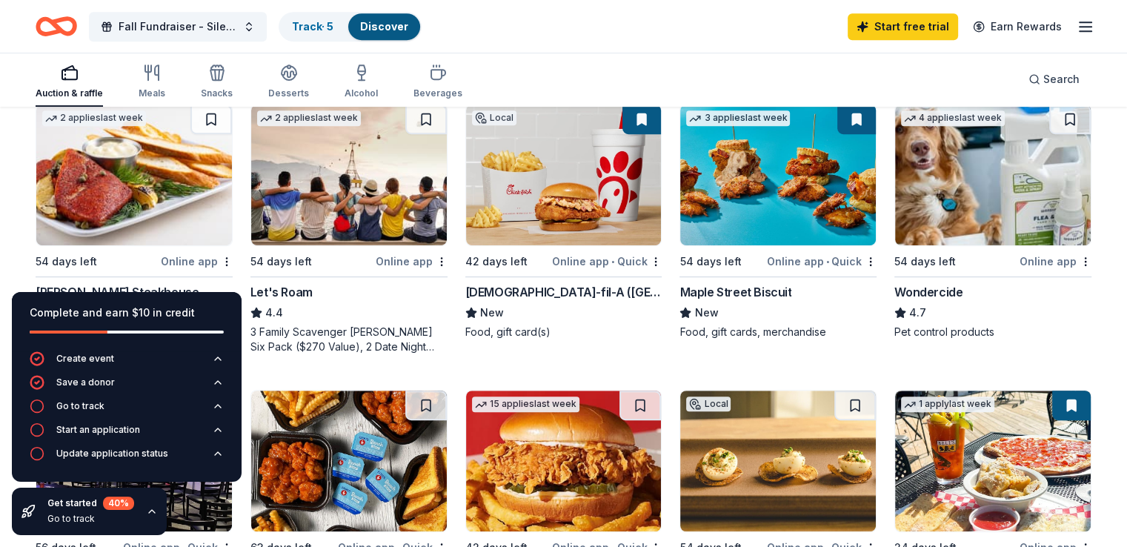
scroll to position [815, 0]
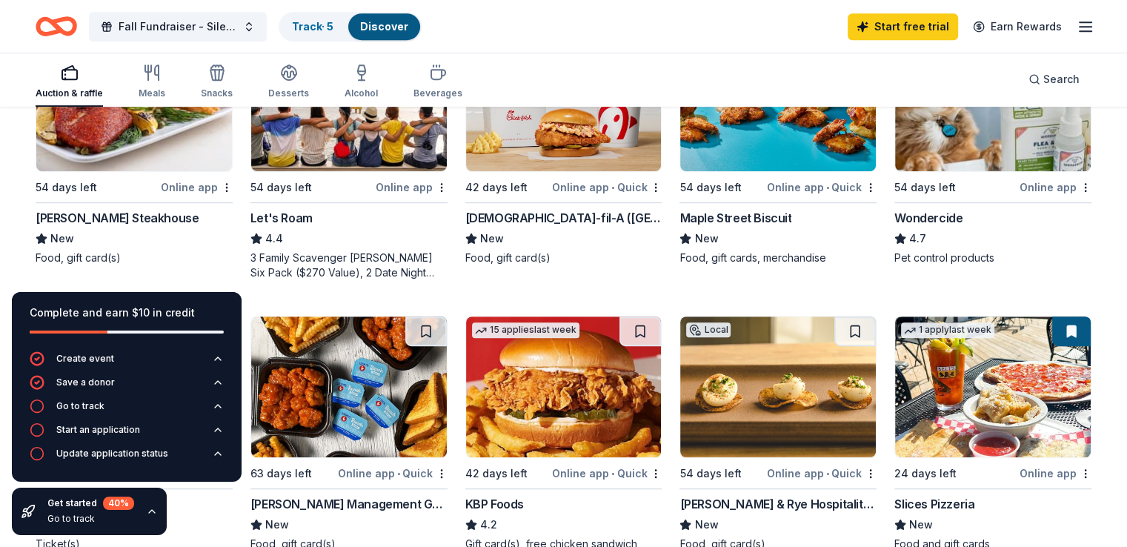
click at [164, 153] on img at bounding box center [134, 100] width 196 height 141
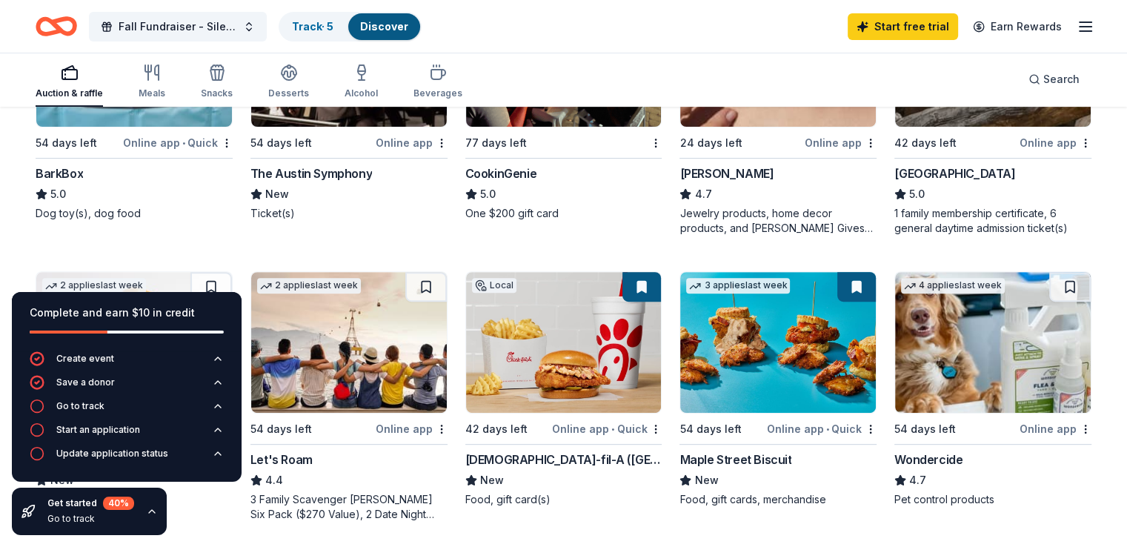
scroll to position [425, 0]
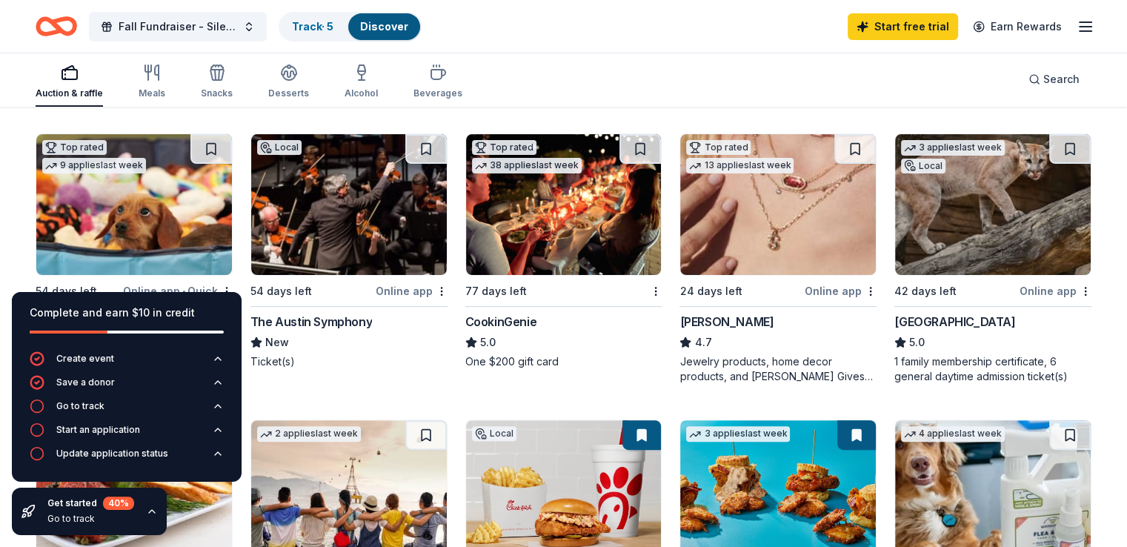
click at [575, 256] on img at bounding box center [564, 204] width 196 height 141
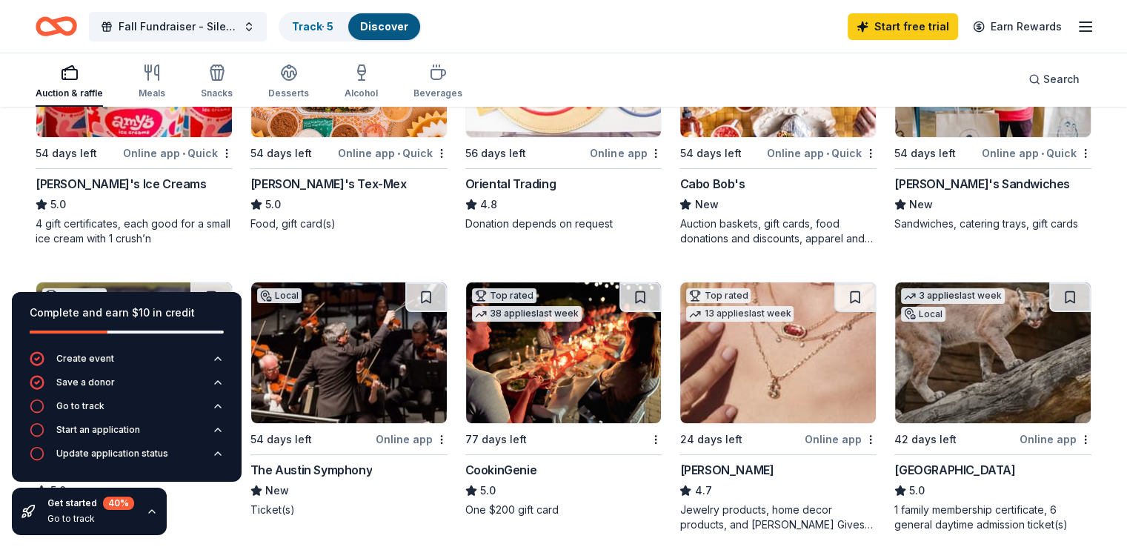
scroll to position [203, 0]
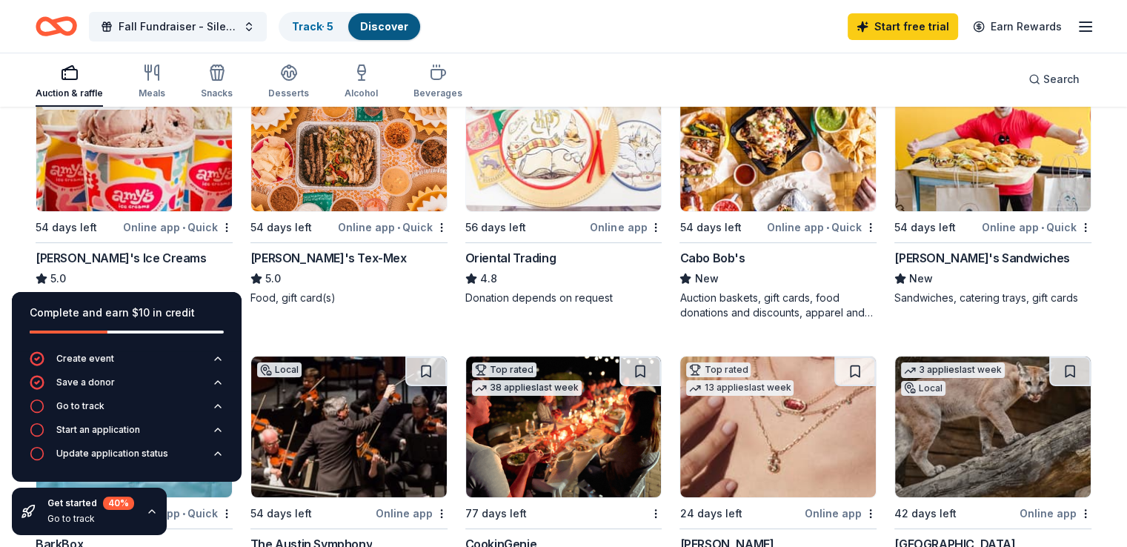
click at [342, 187] on img at bounding box center [349, 140] width 196 height 141
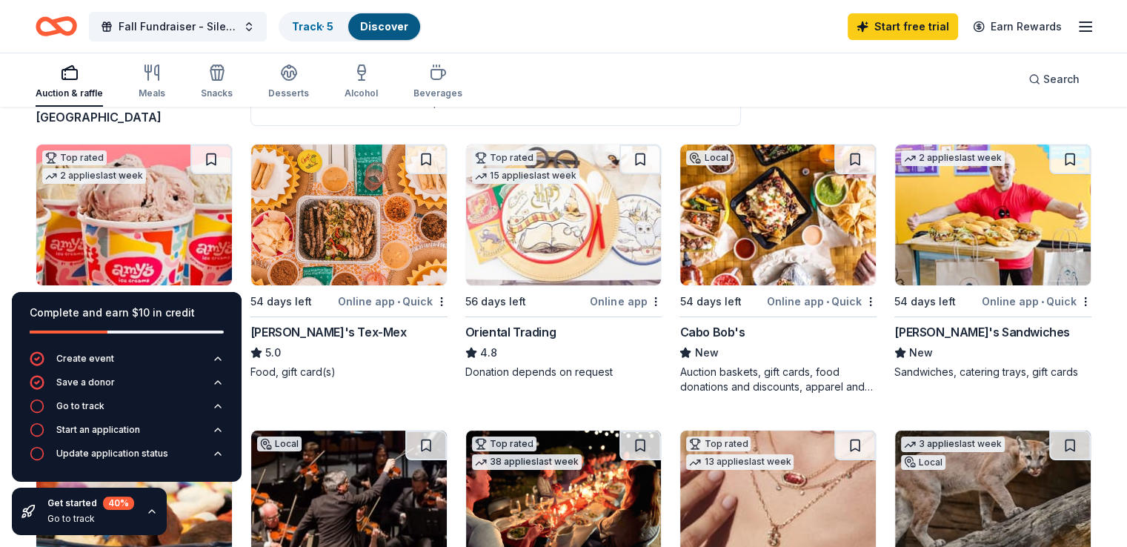
scroll to position [0, 0]
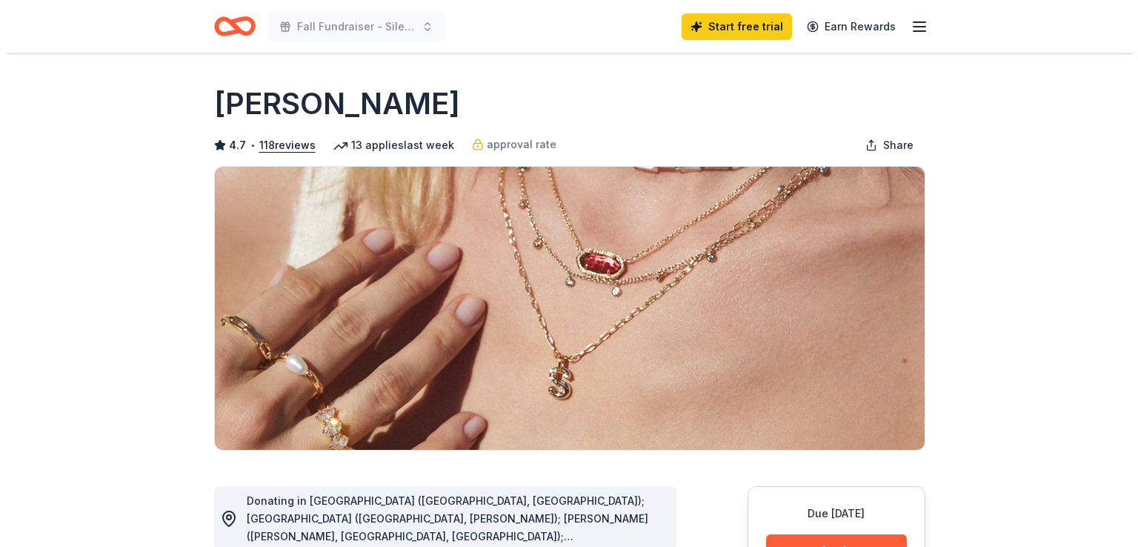
scroll to position [222, 0]
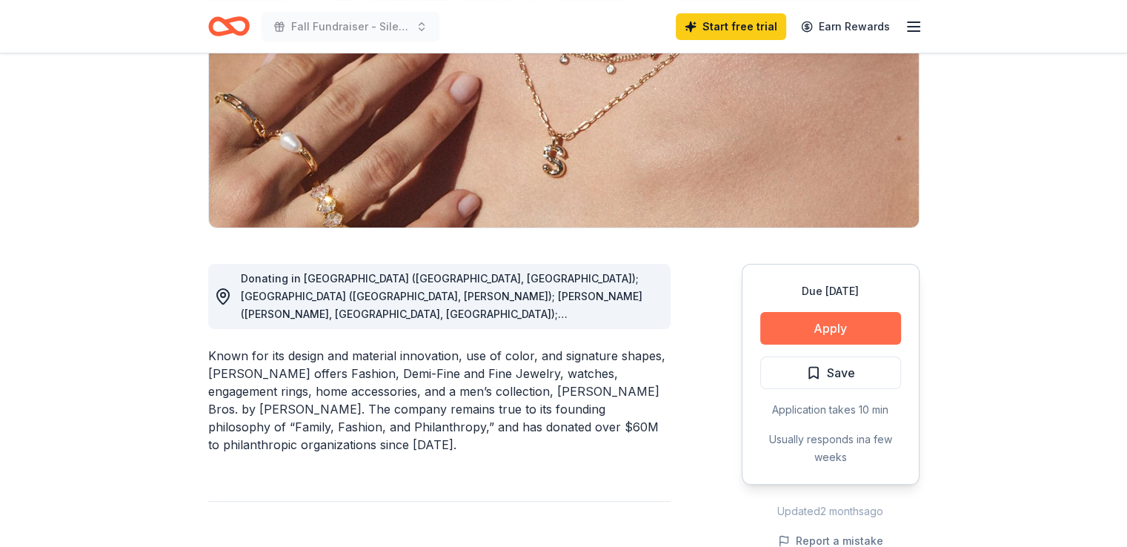
drag, startPoint x: 0, startPoint y: 0, endPoint x: 793, endPoint y: 329, distance: 858.3
click at [793, 329] on button "Apply" at bounding box center [830, 328] width 141 height 33
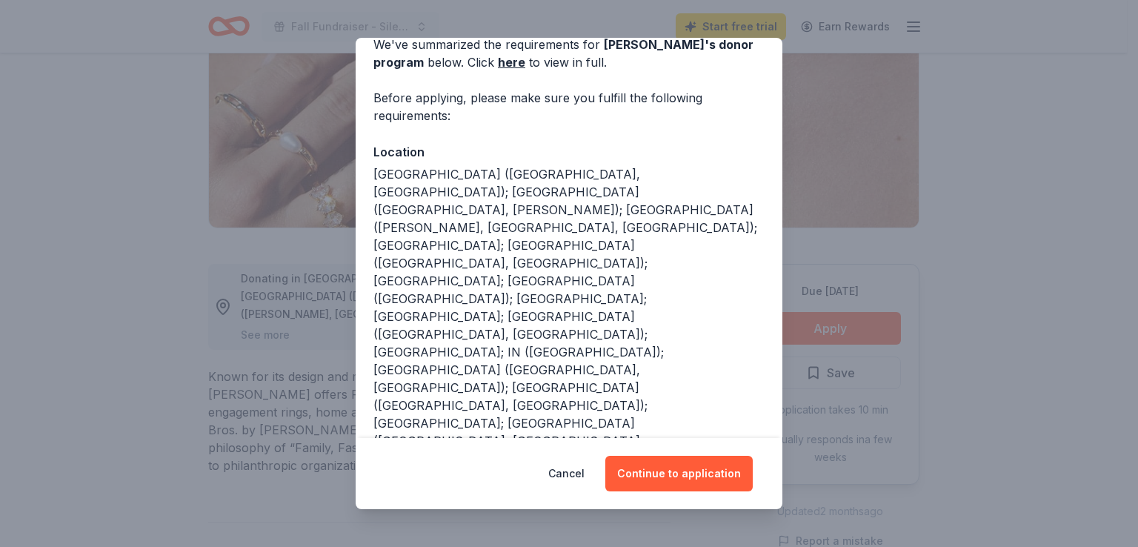
scroll to position [177, 0]
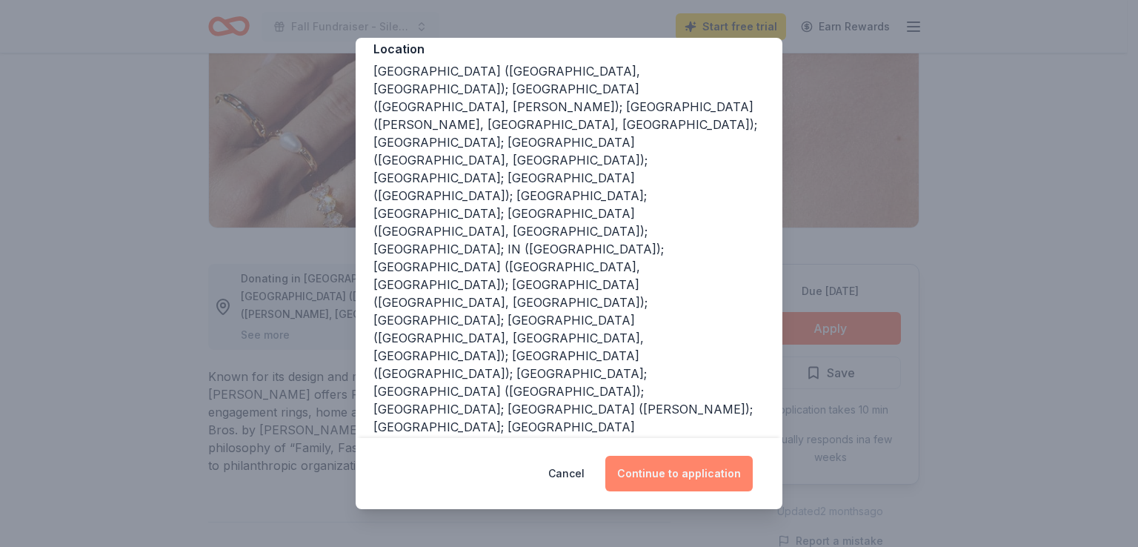
click at [667, 468] on button "Continue to application" at bounding box center [678, 474] width 147 height 36
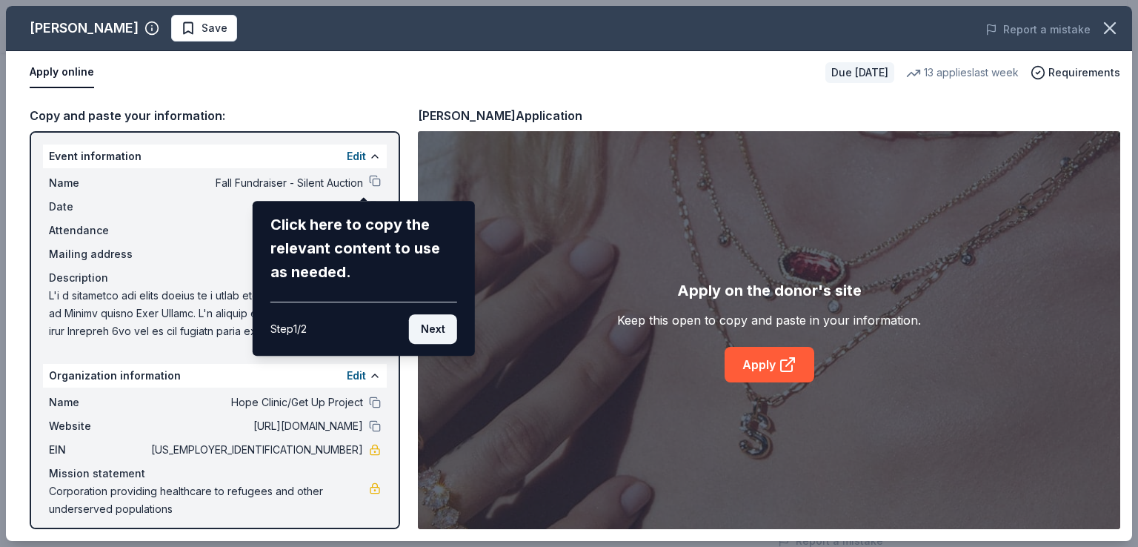
click at [440, 336] on button "Next" at bounding box center [433, 329] width 48 height 30
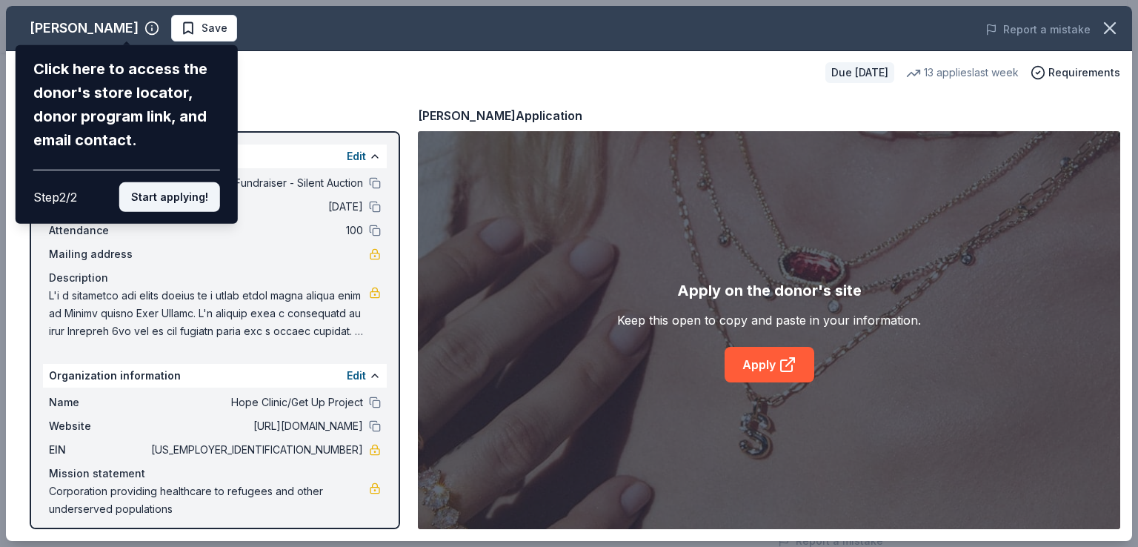
click at [185, 193] on button "Start applying!" at bounding box center [169, 197] width 101 height 30
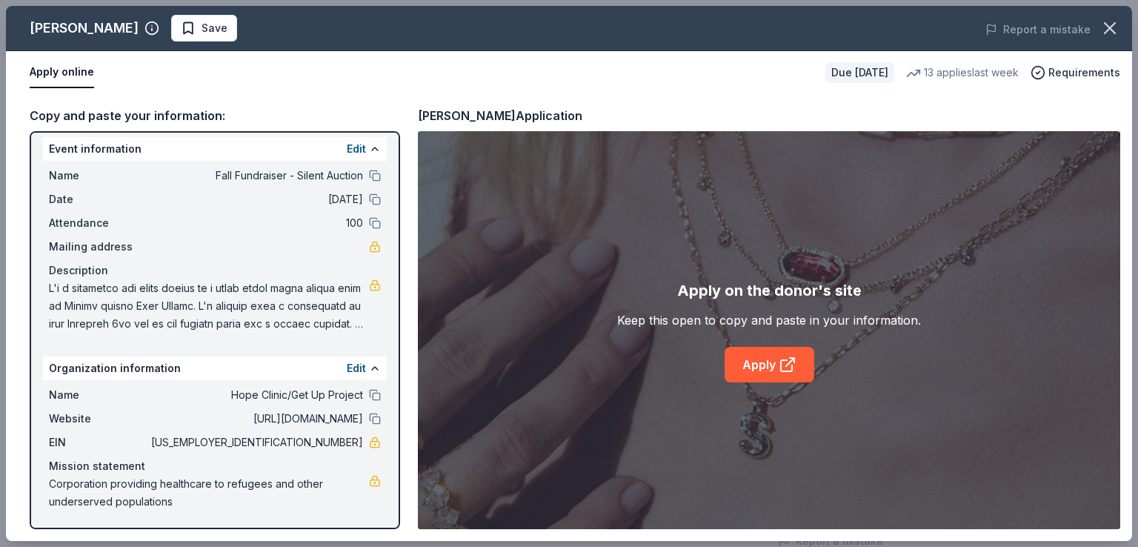
scroll to position [0, 0]
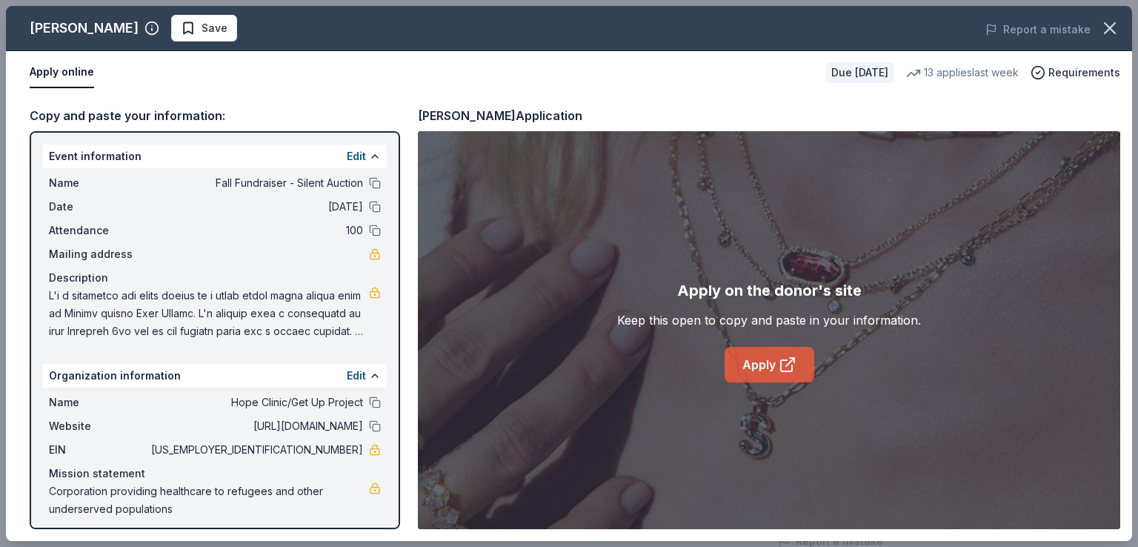
click at [748, 364] on link "Apply" at bounding box center [770, 365] width 90 height 36
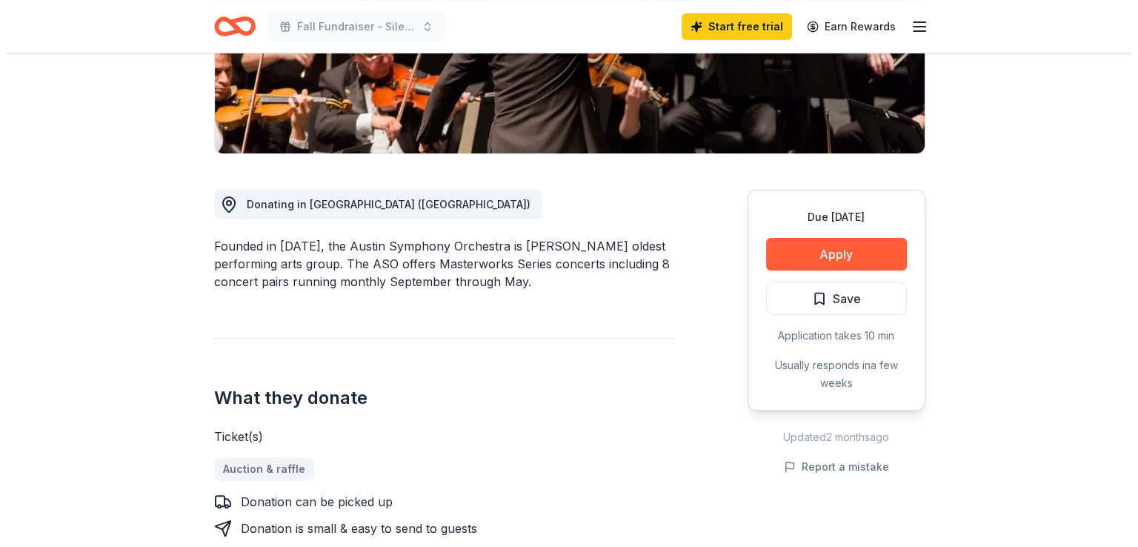
scroll to position [222, 0]
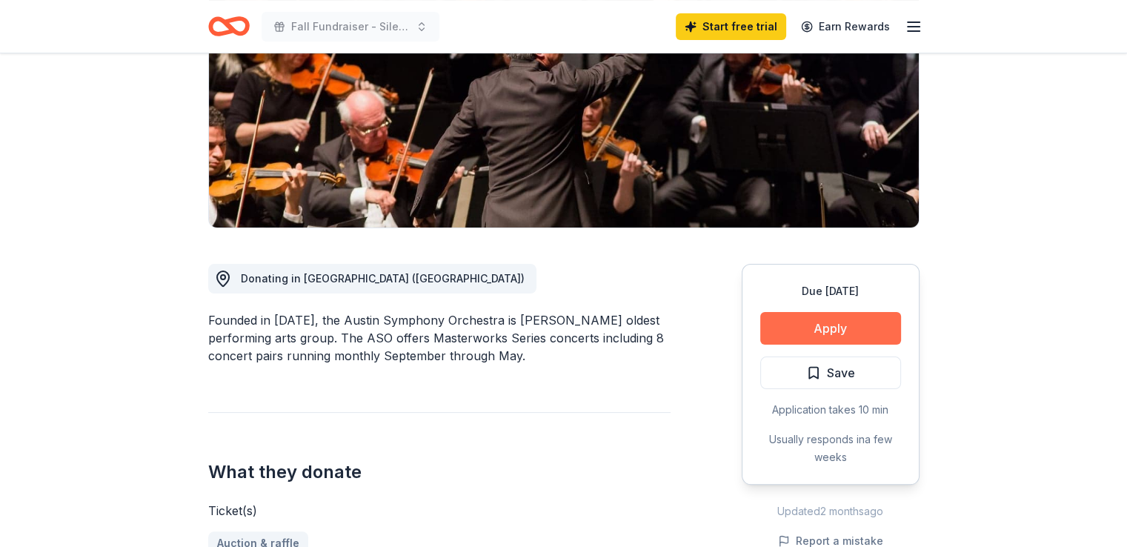
click at [808, 331] on button "Apply" at bounding box center [830, 328] width 141 height 33
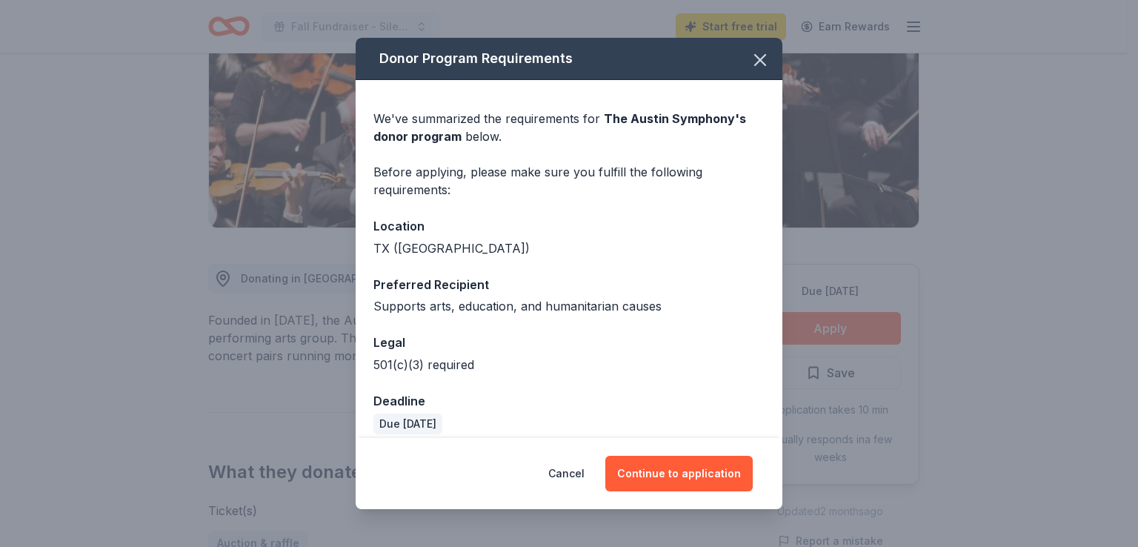
scroll to position [14, 0]
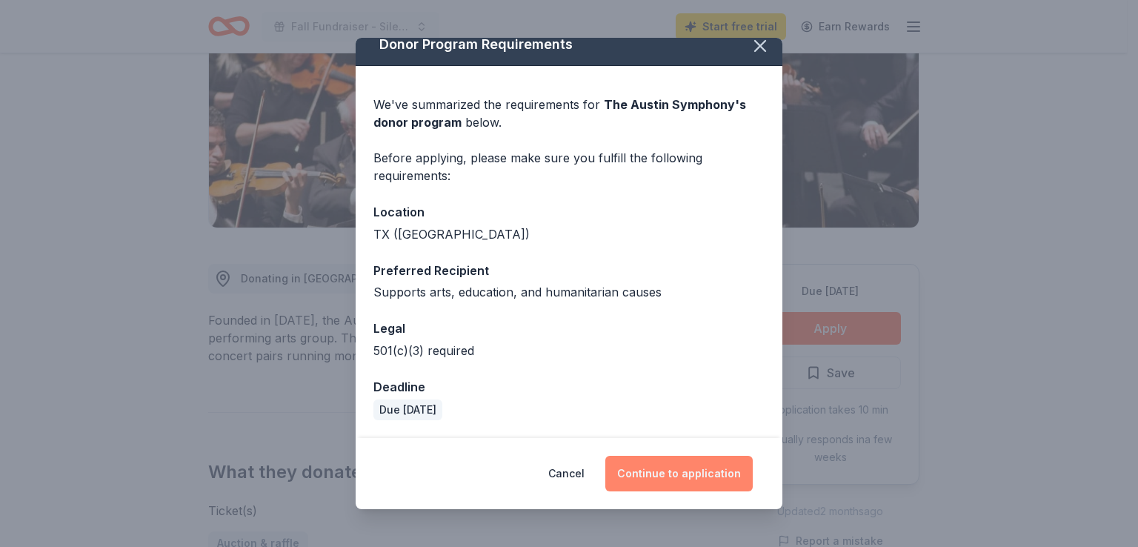
click at [673, 469] on button "Continue to application" at bounding box center [678, 474] width 147 height 36
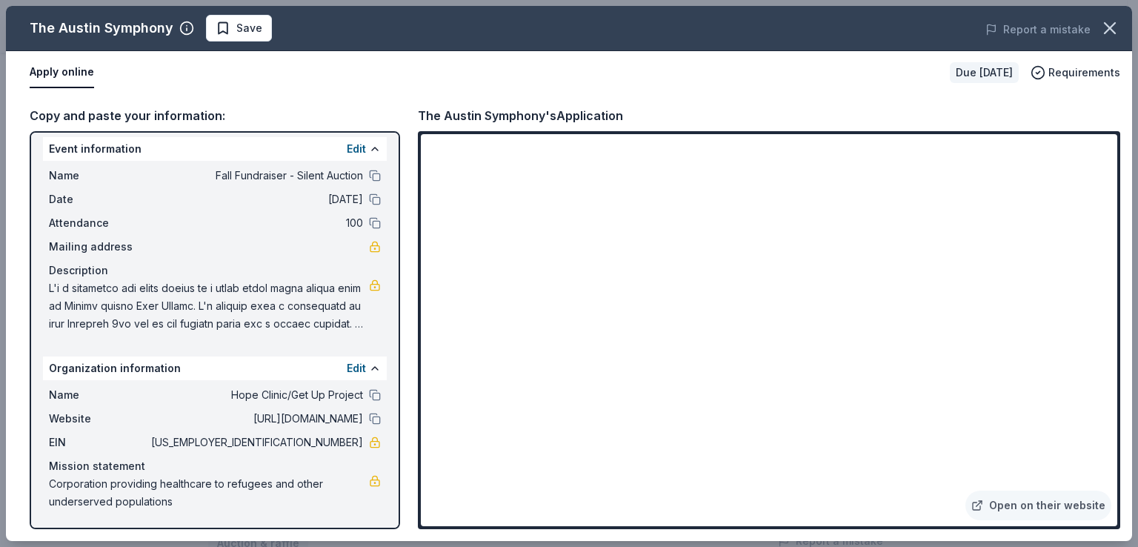
scroll to position [0, 0]
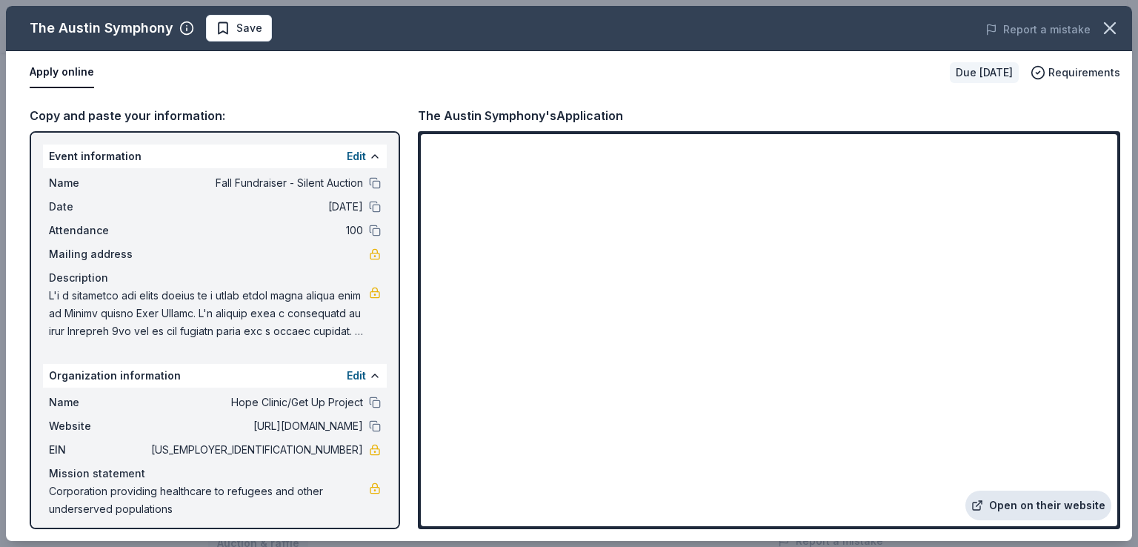
click at [1002, 505] on link "Open on their website" at bounding box center [1038, 505] width 146 height 30
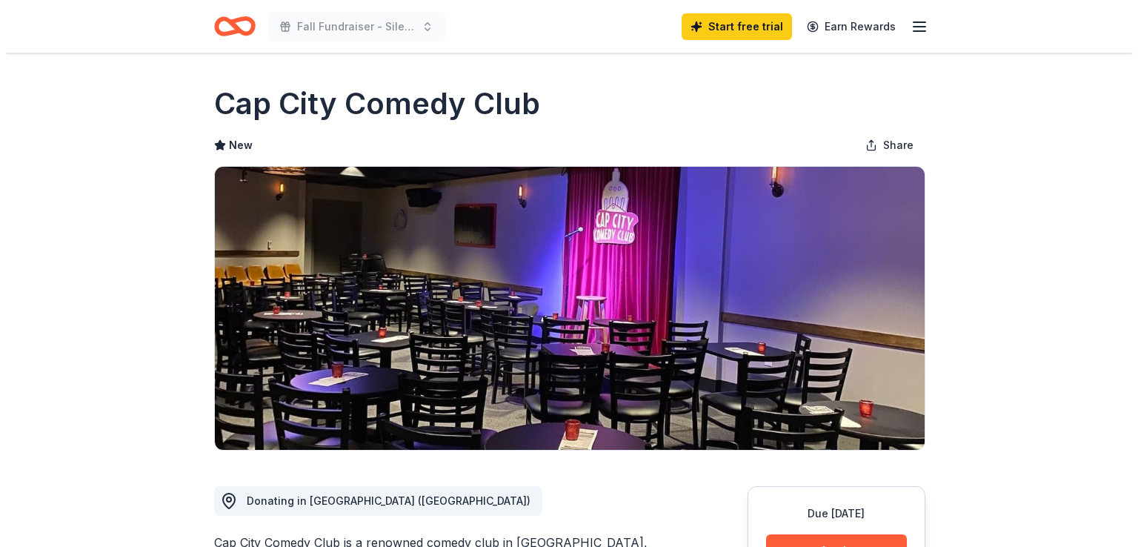
scroll to position [296, 0]
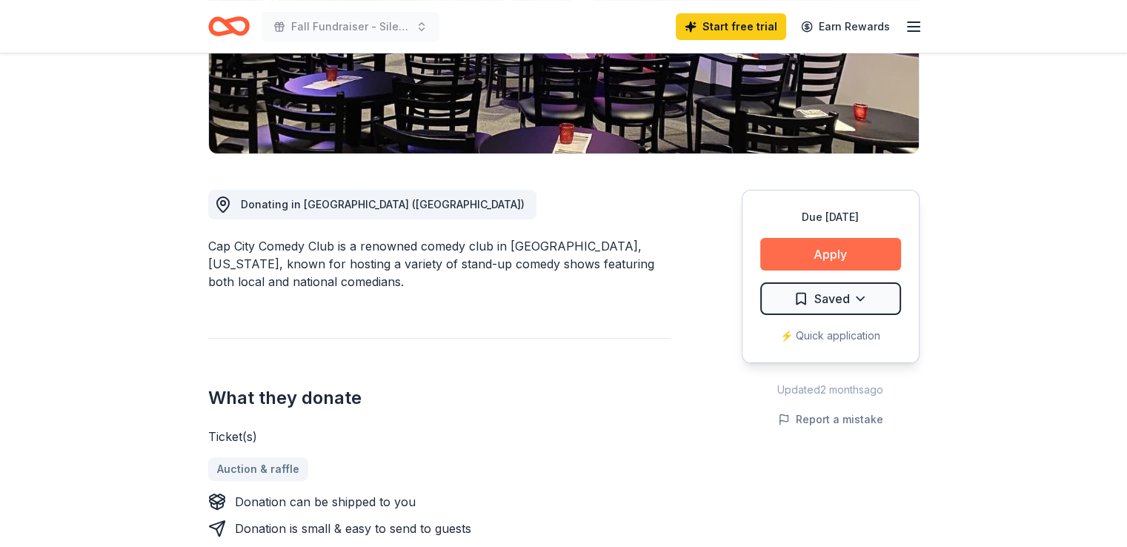
click at [810, 251] on button "Apply" at bounding box center [830, 254] width 141 height 33
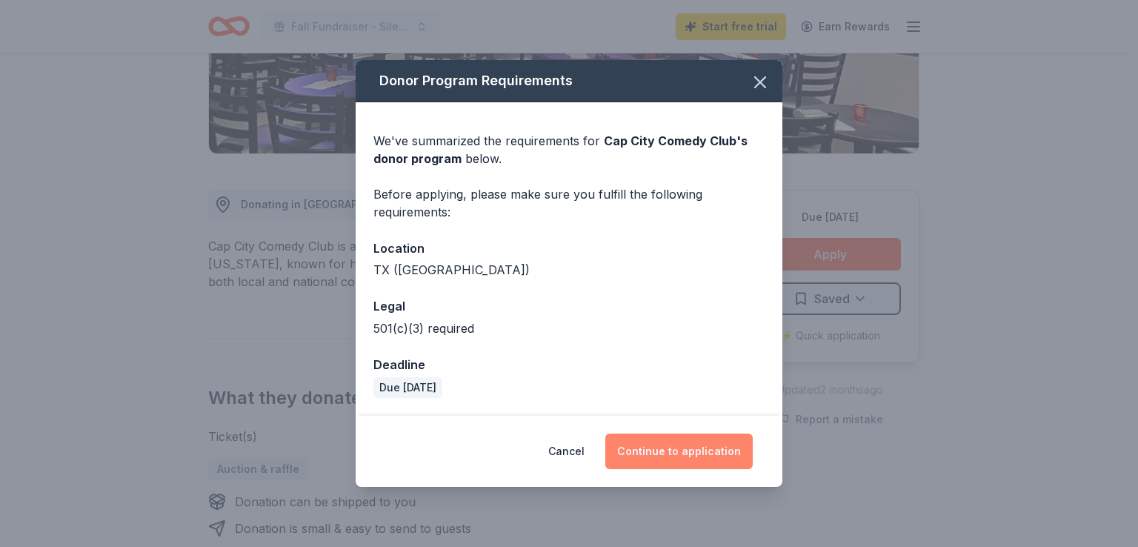
click at [652, 462] on button "Continue to application" at bounding box center [678, 451] width 147 height 36
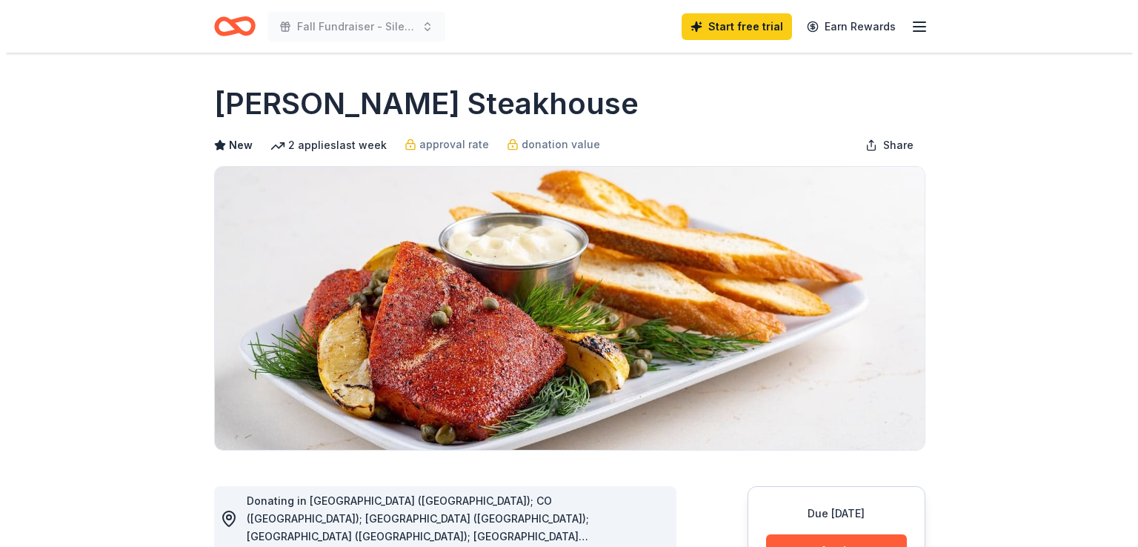
scroll to position [370, 0]
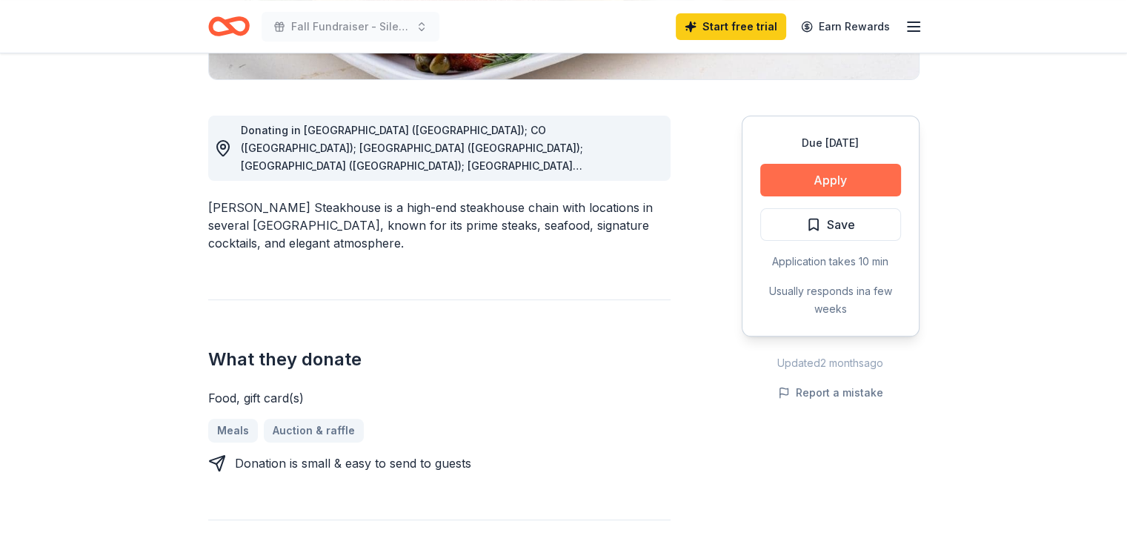
drag, startPoint x: 0, startPoint y: 0, endPoint x: 833, endPoint y: 181, distance: 852.8
click at [833, 181] on button "Apply" at bounding box center [830, 180] width 141 height 33
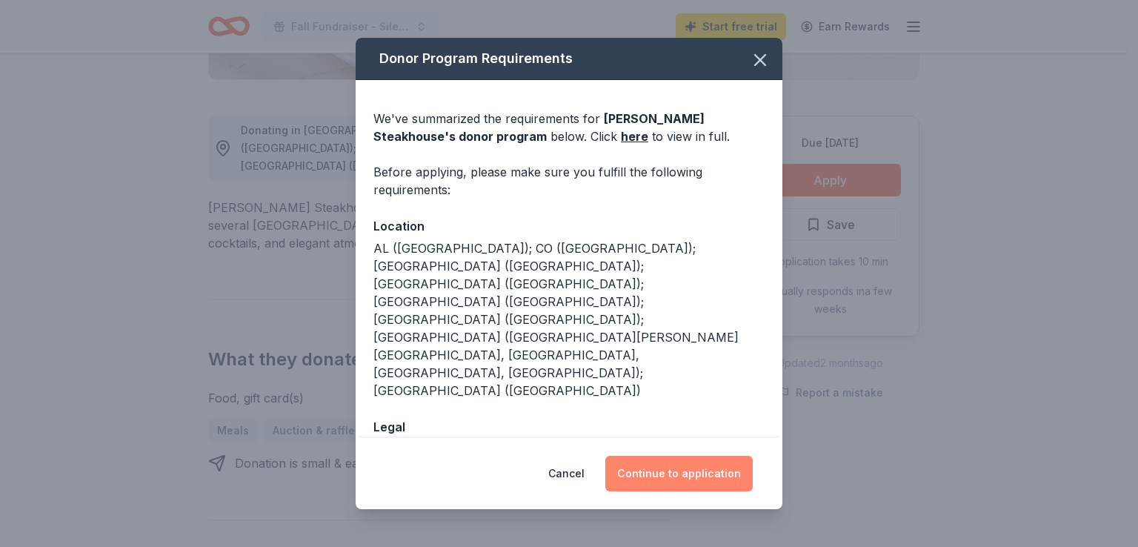
click at [661, 473] on button "Continue to application" at bounding box center [678, 474] width 147 height 36
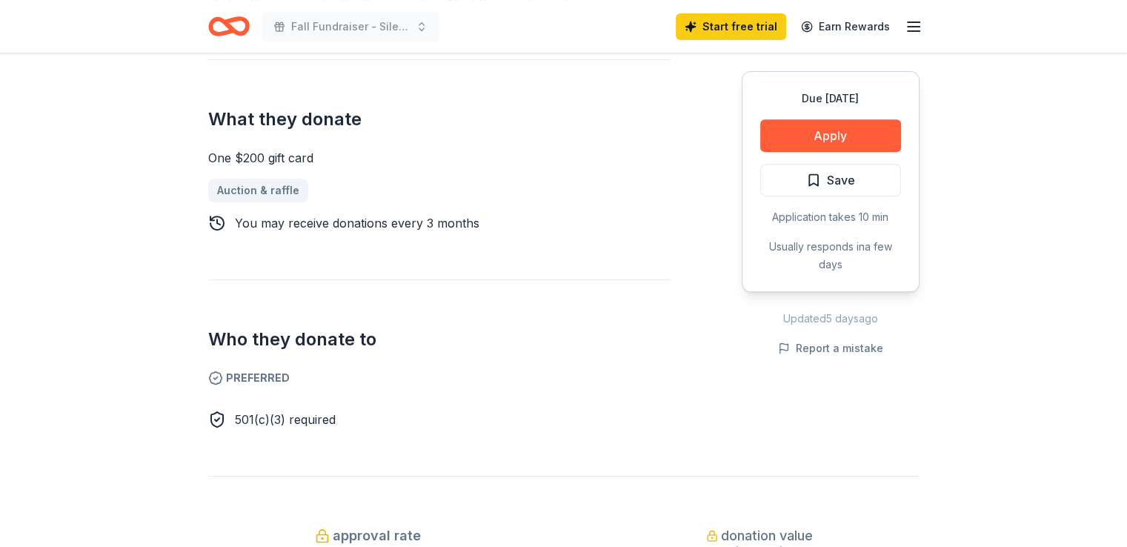
scroll to position [222, 0]
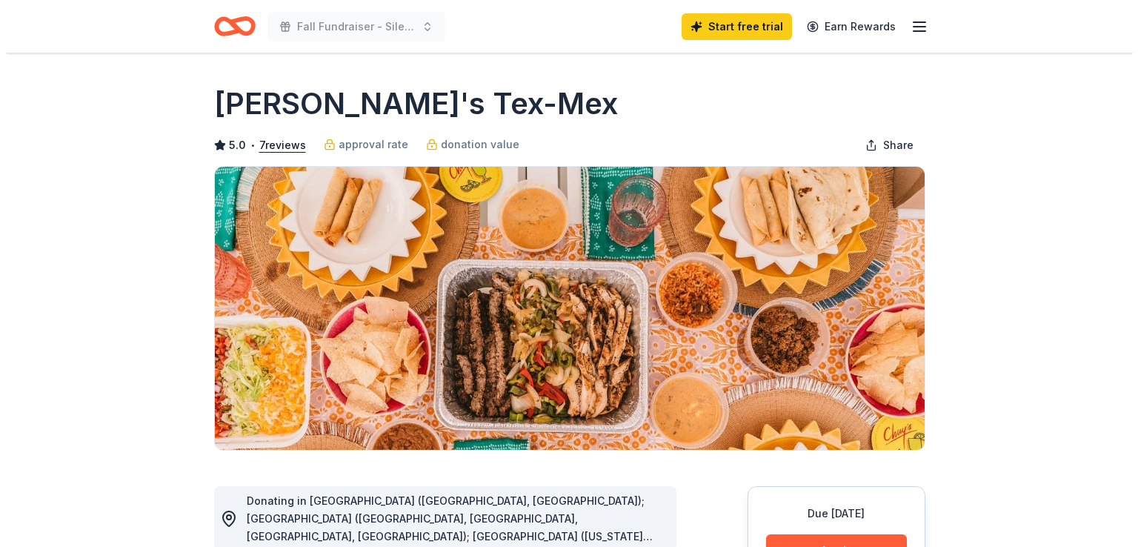
scroll to position [370, 0]
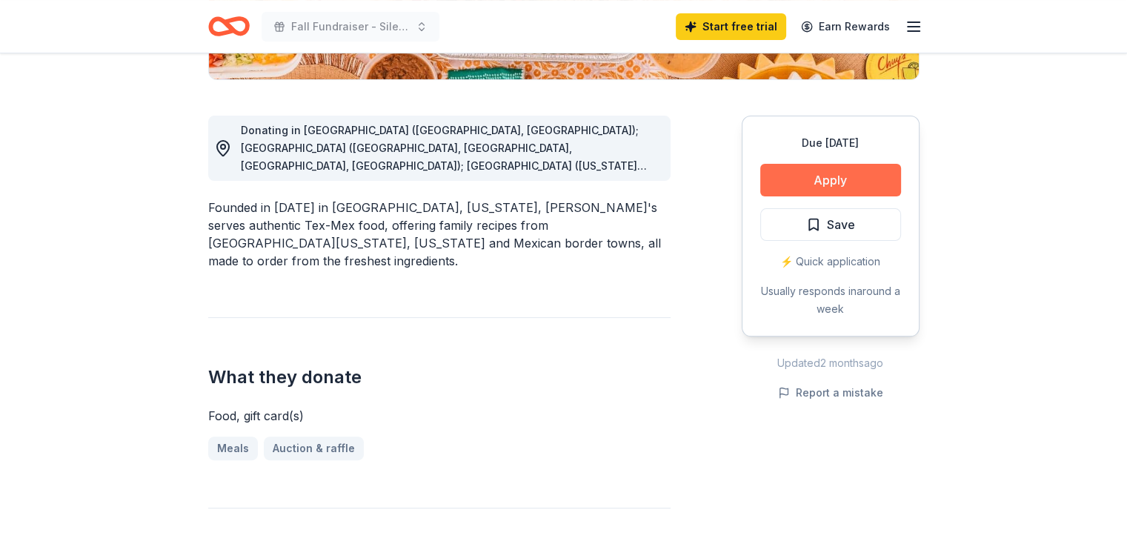
click at [805, 186] on button "Apply" at bounding box center [830, 180] width 141 height 33
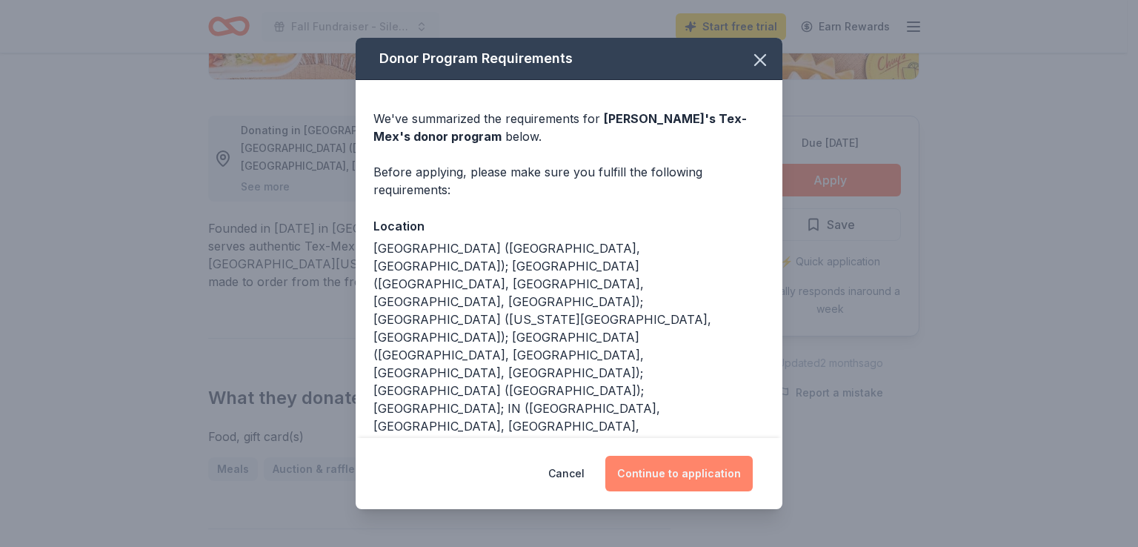
click at [651, 472] on button "Continue to application" at bounding box center [678, 474] width 147 height 36
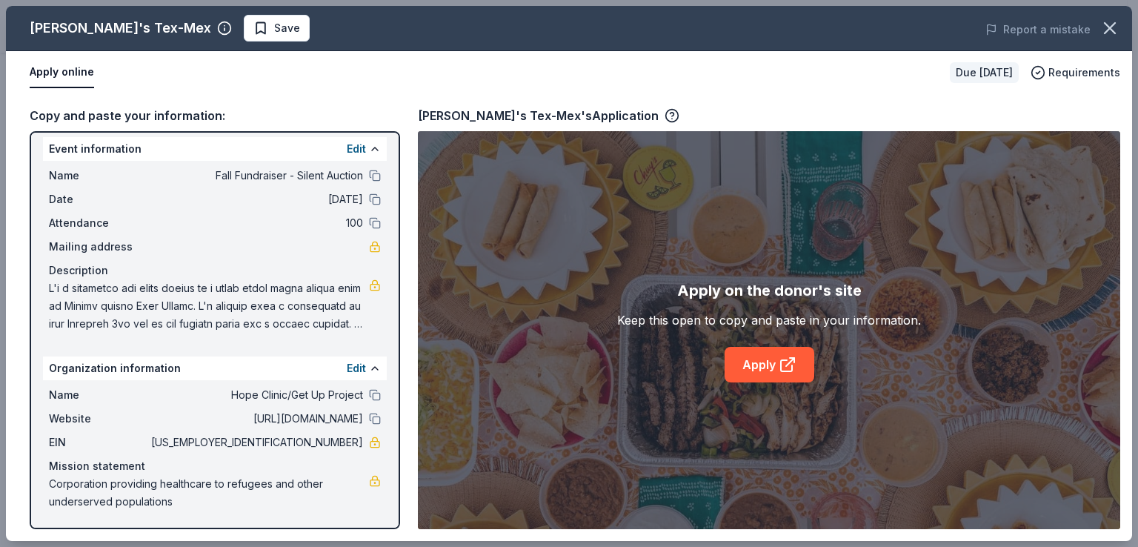
scroll to position [0, 0]
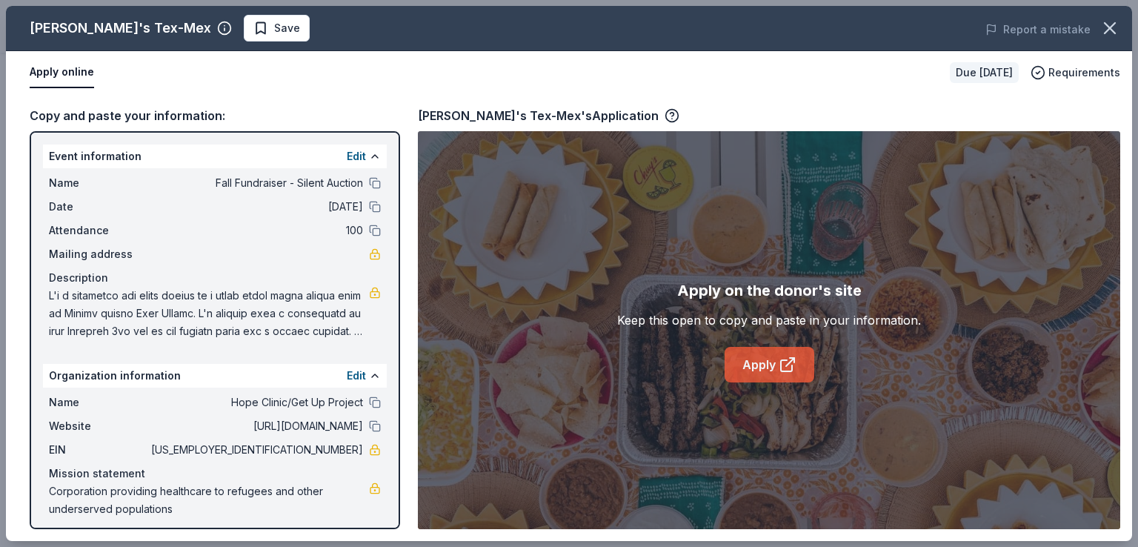
click at [747, 359] on link "Apply" at bounding box center [770, 365] width 90 height 36
